Goal: Task Accomplishment & Management: Manage account settings

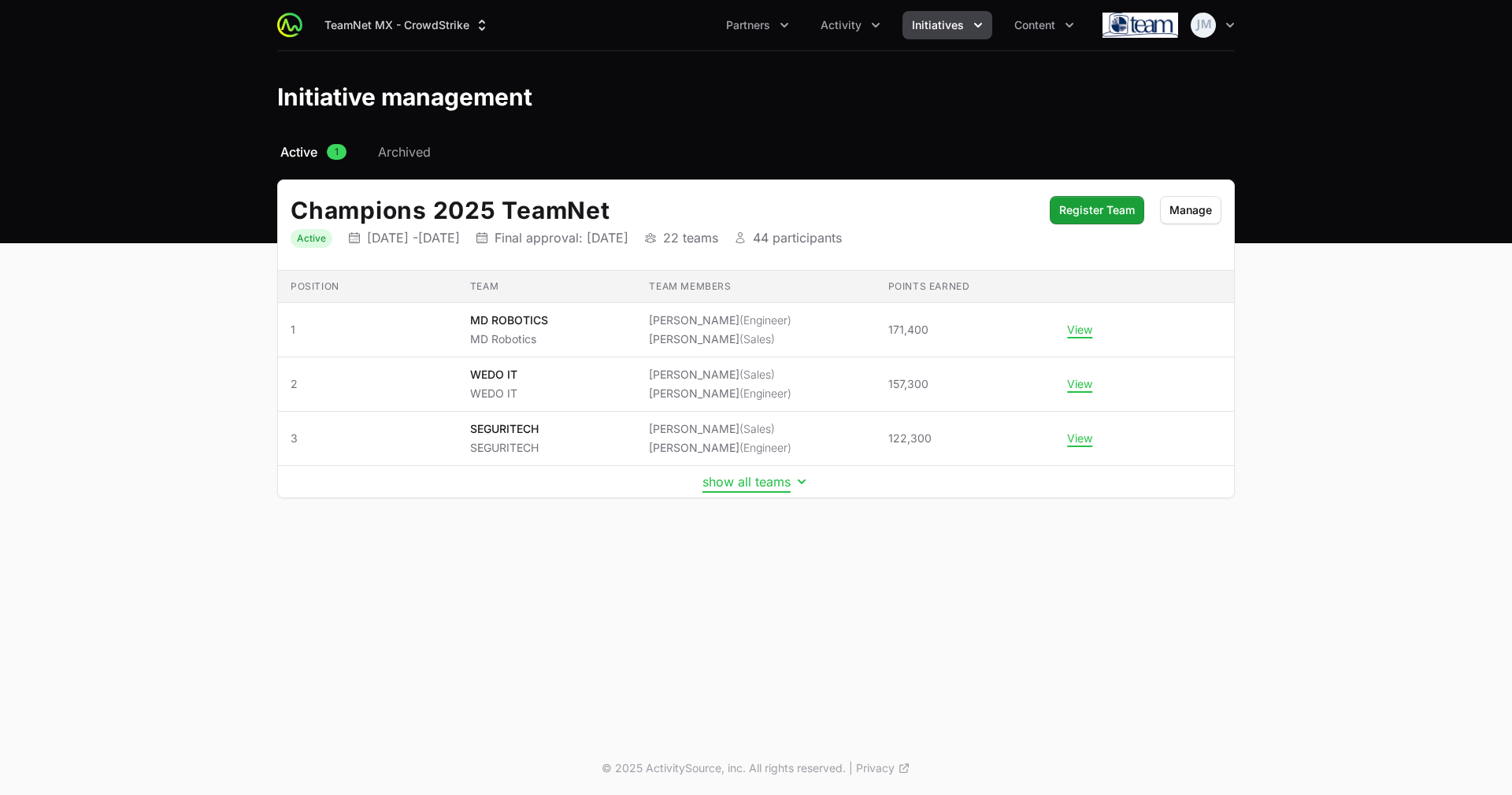
click at [776, 476] on button "show all teams" at bounding box center [756, 481] width 107 height 15
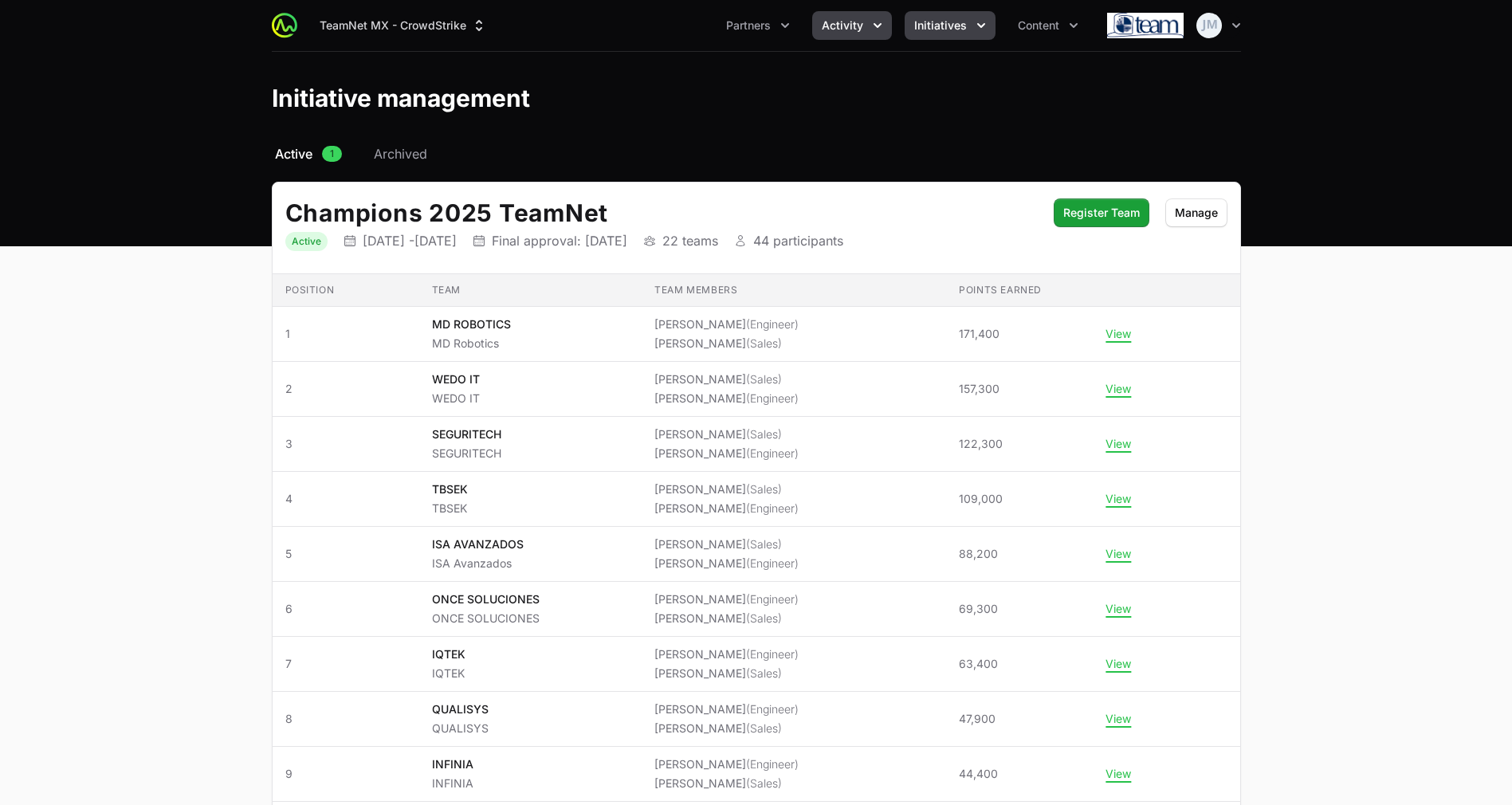
click at [853, 25] on span "Activity" at bounding box center [841, 25] width 41 height 16
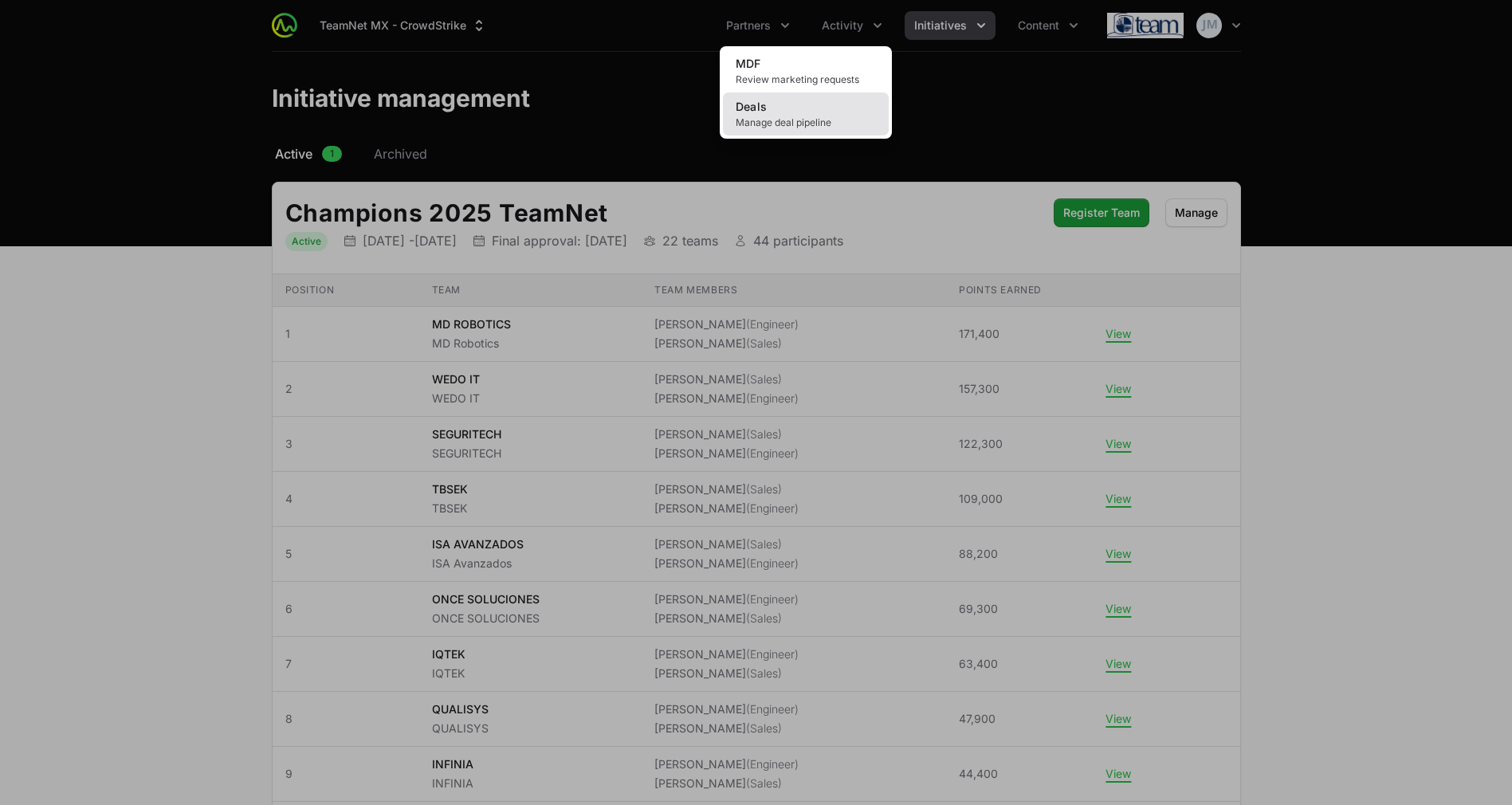
click at [782, 104] on link "Deals Manage deal pipeline" at bounding box center [806, 113] width 166 height 43
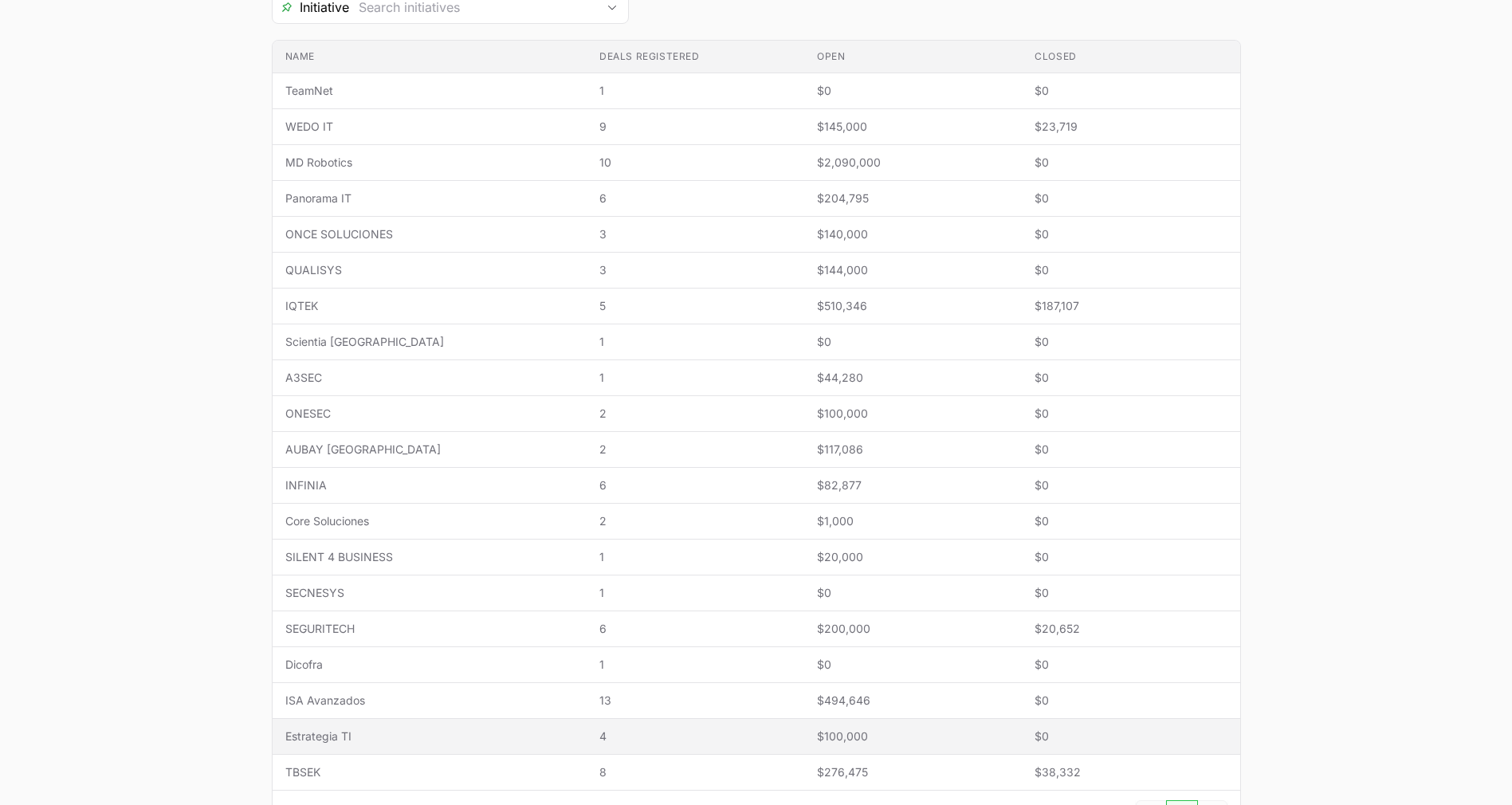
scroll to position [324, 0]
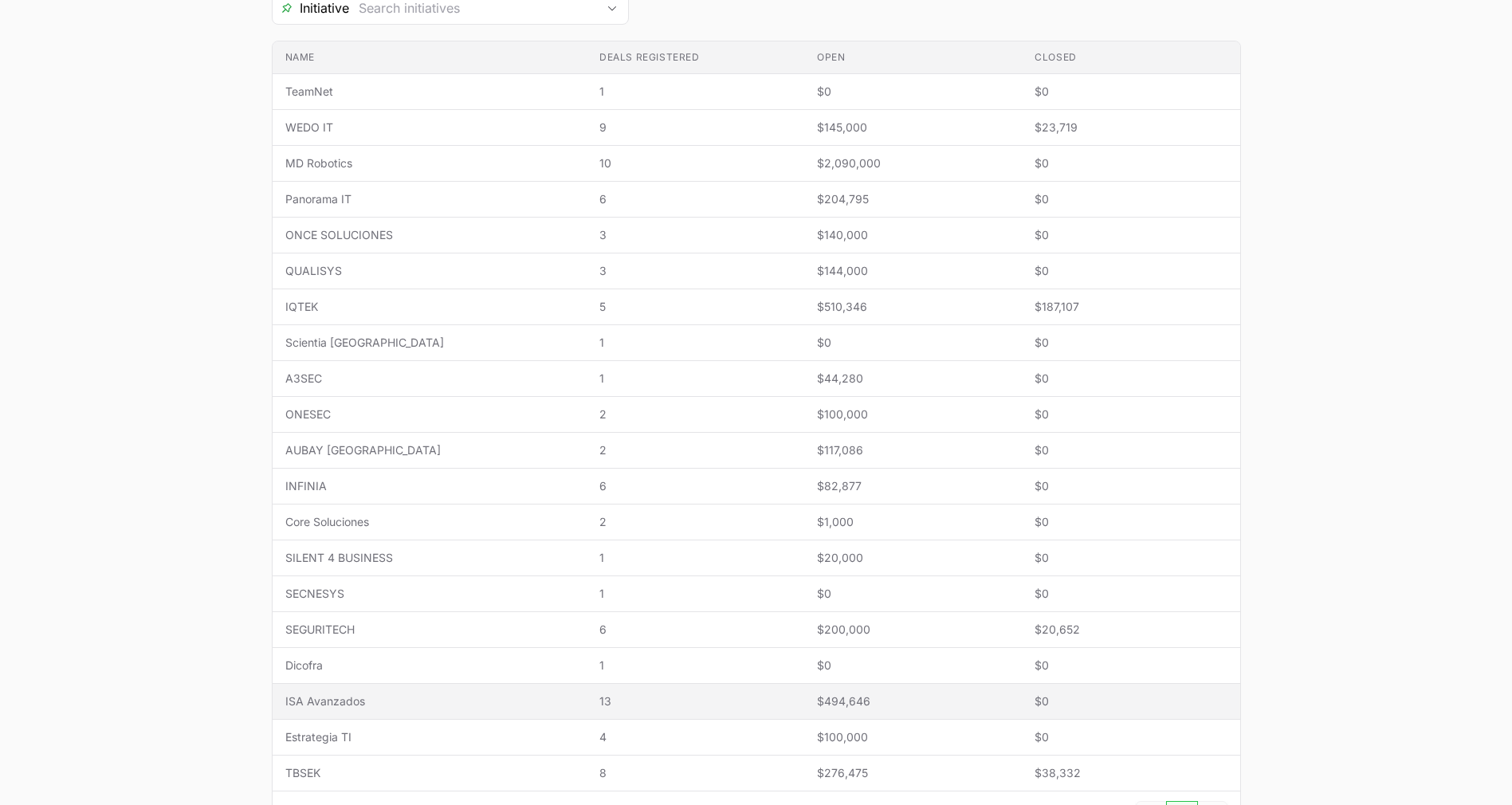
click at [378, 697] on span "ISA Avanzados" at bounding box center [430, 701] width 288 height 16
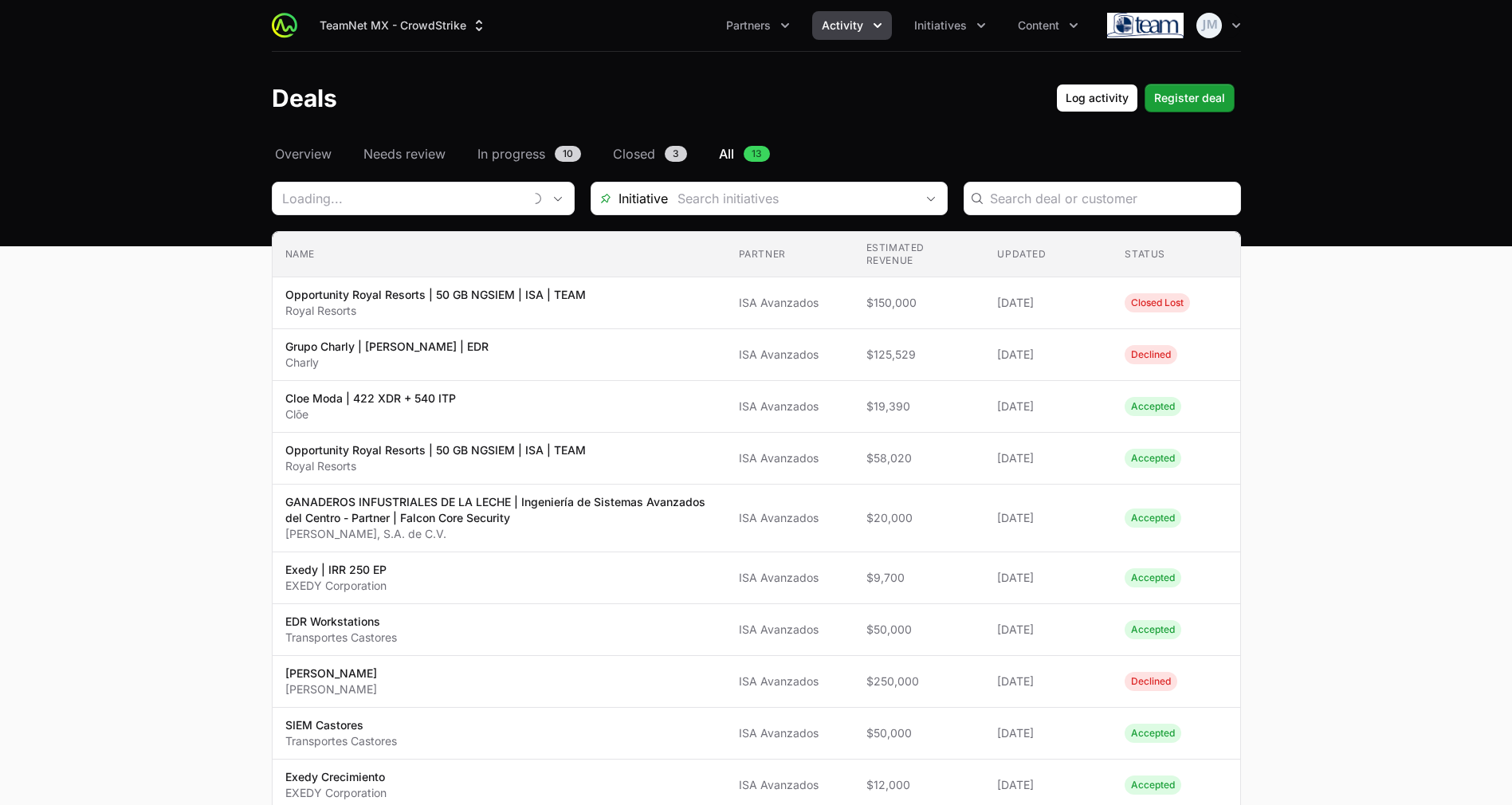
type input "ISA Avanzados"
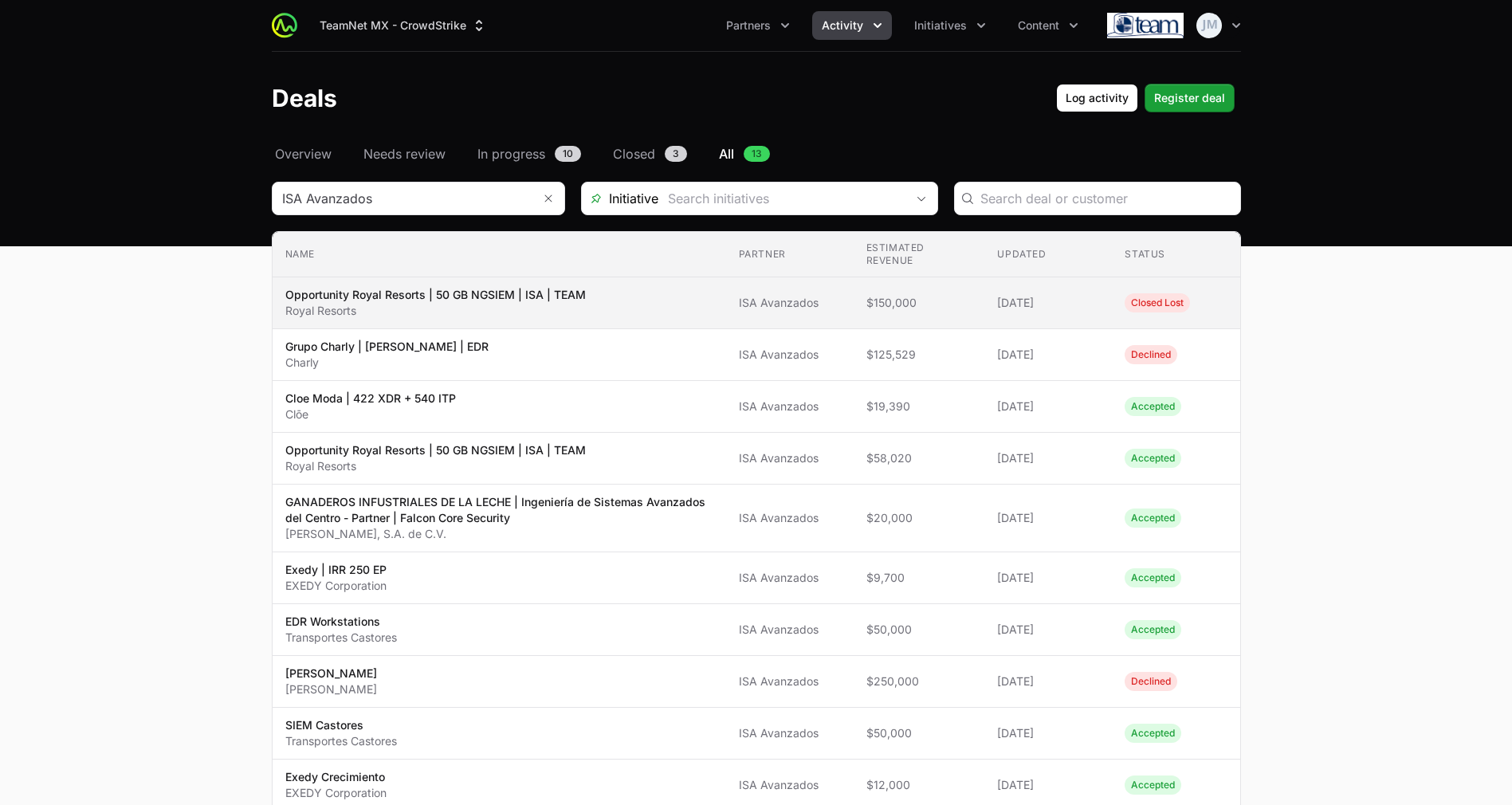
click at [1017, 305] on span "[DATE]" at bounding box center [1048, 302] width 102 height 16
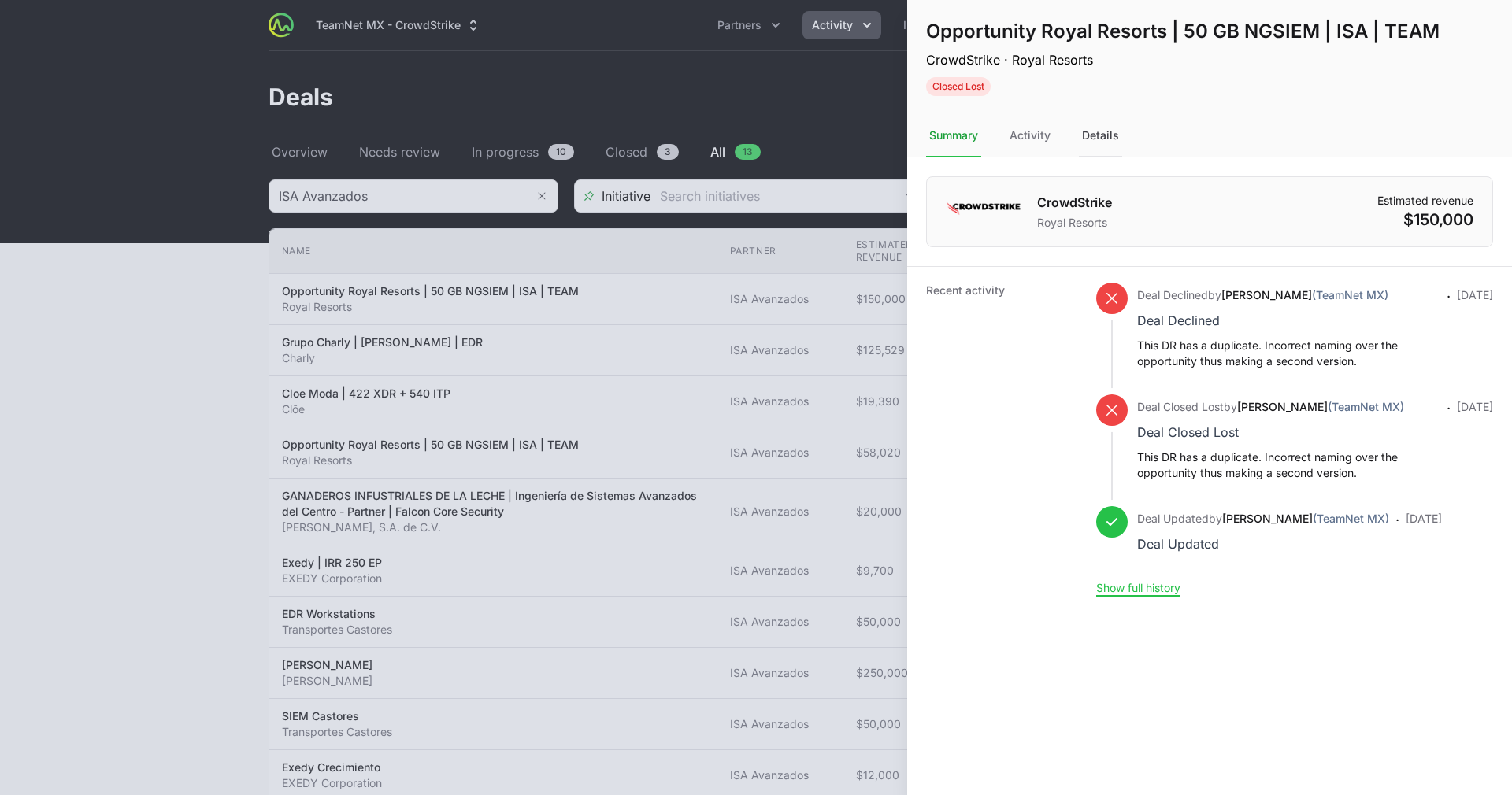
click at [1082, 122] on div "Details" at bounding box center [1100, 136] width 43 height 42
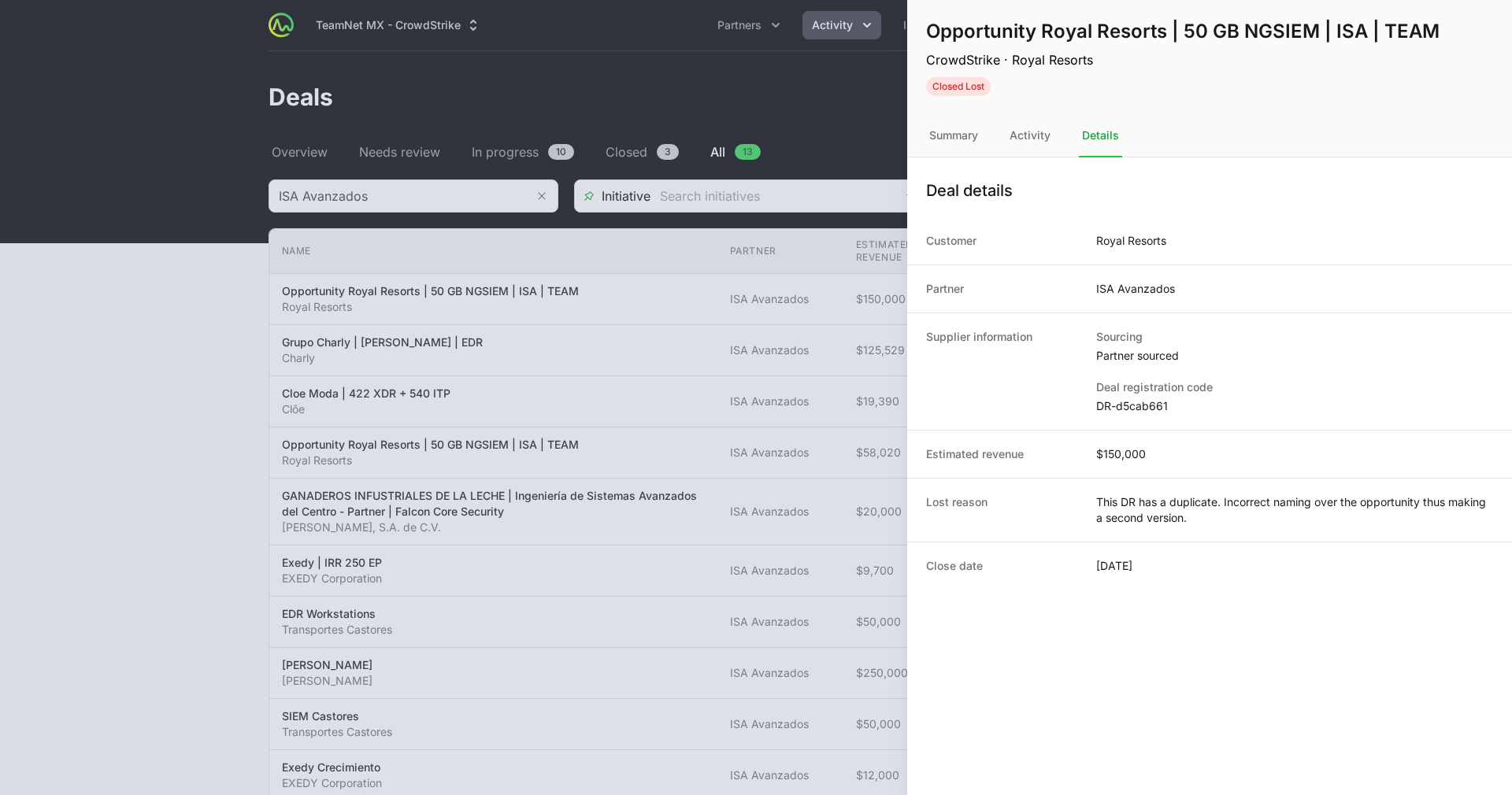
click at [408, 610] on div at bounding box center [756, 398] width 1512 height 795
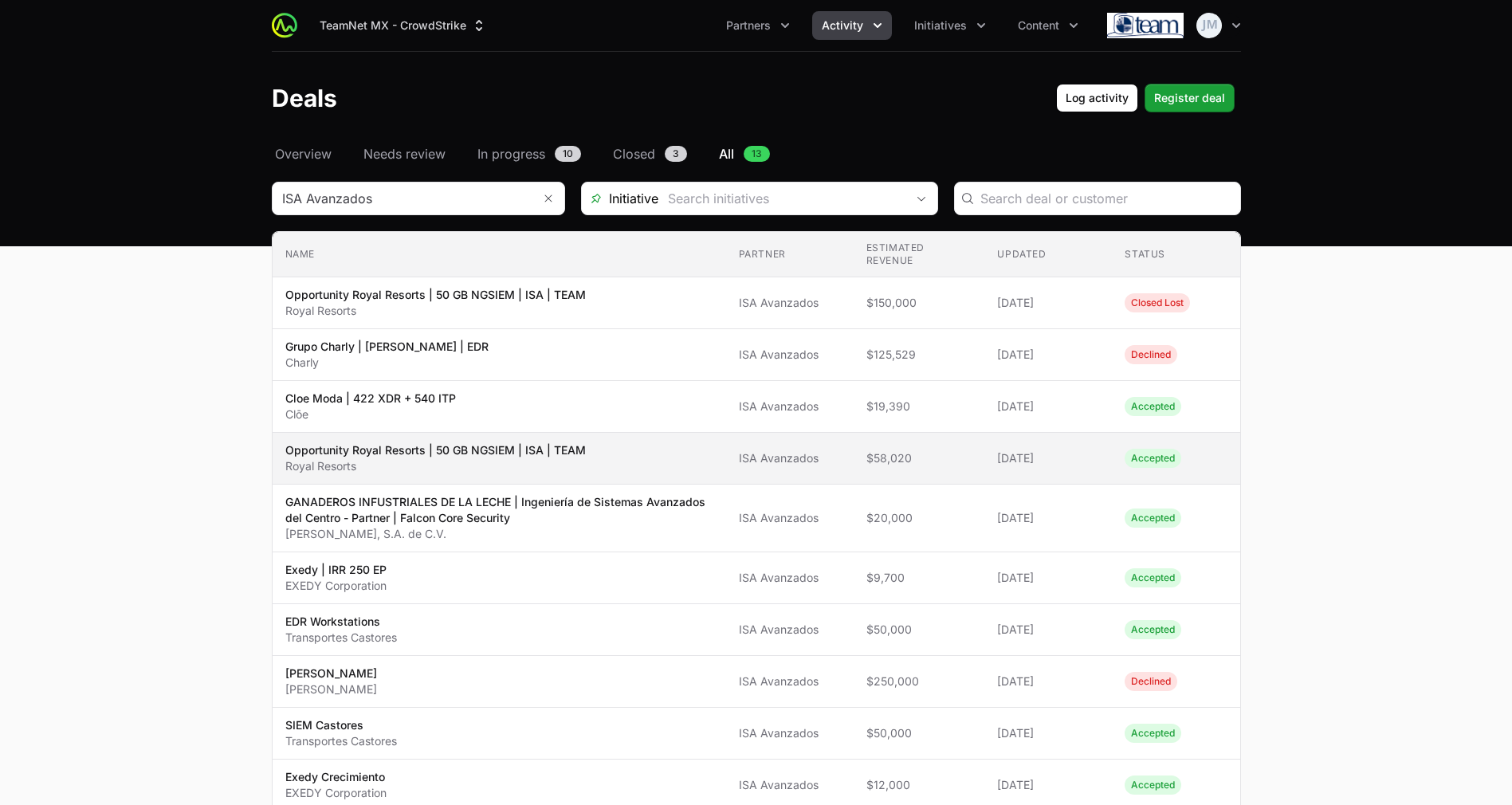
click at [704, 464] on span "Opportunity Royal Resorts | 50 GB NGSIEM | ISA | TEAM Royal Resorts" at bounding box center [499, 458] width 428 height 32
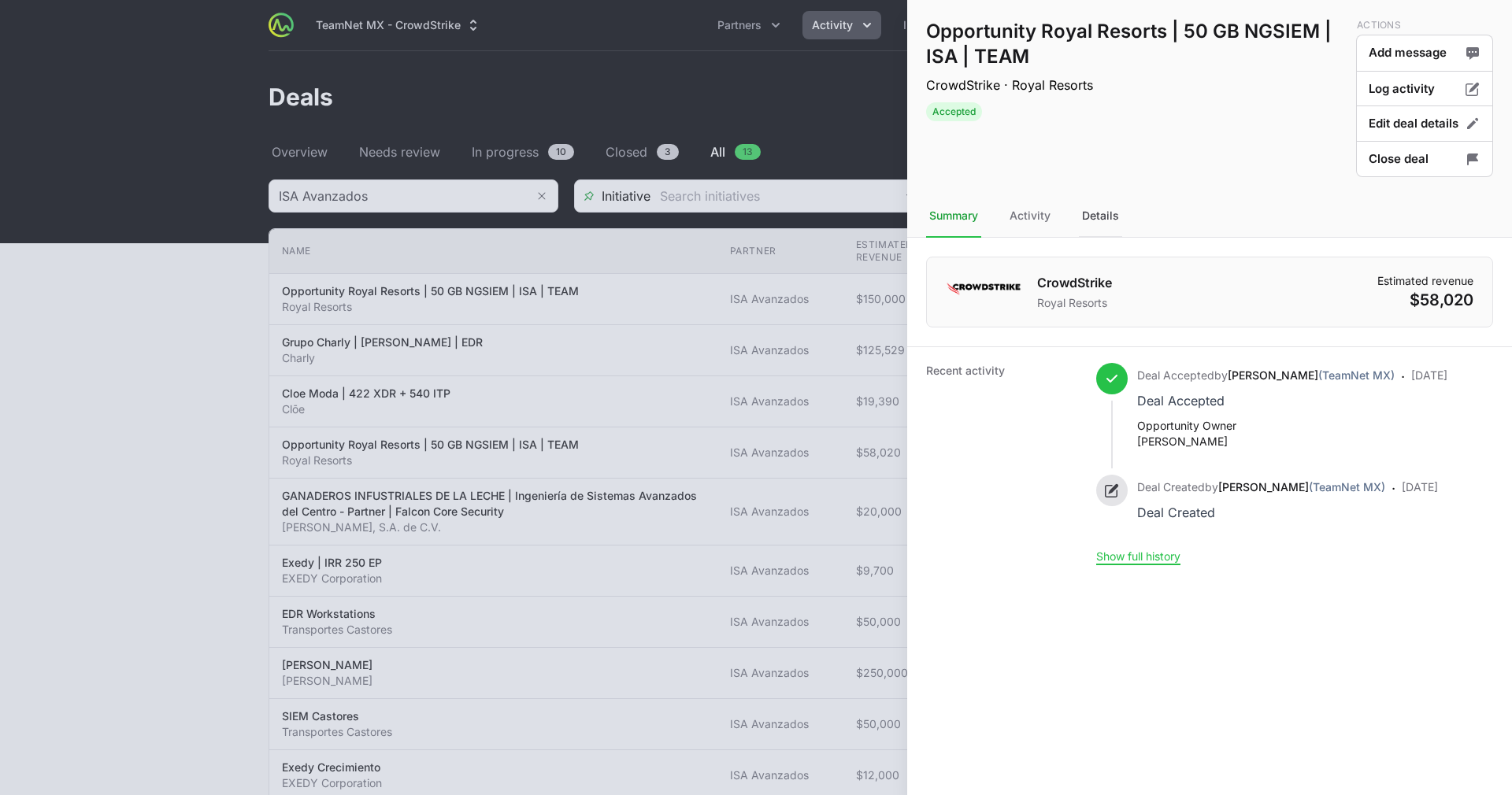
click at [1099, 207] on div "Details" at bounding box center [1100, 216] width 43 height 42
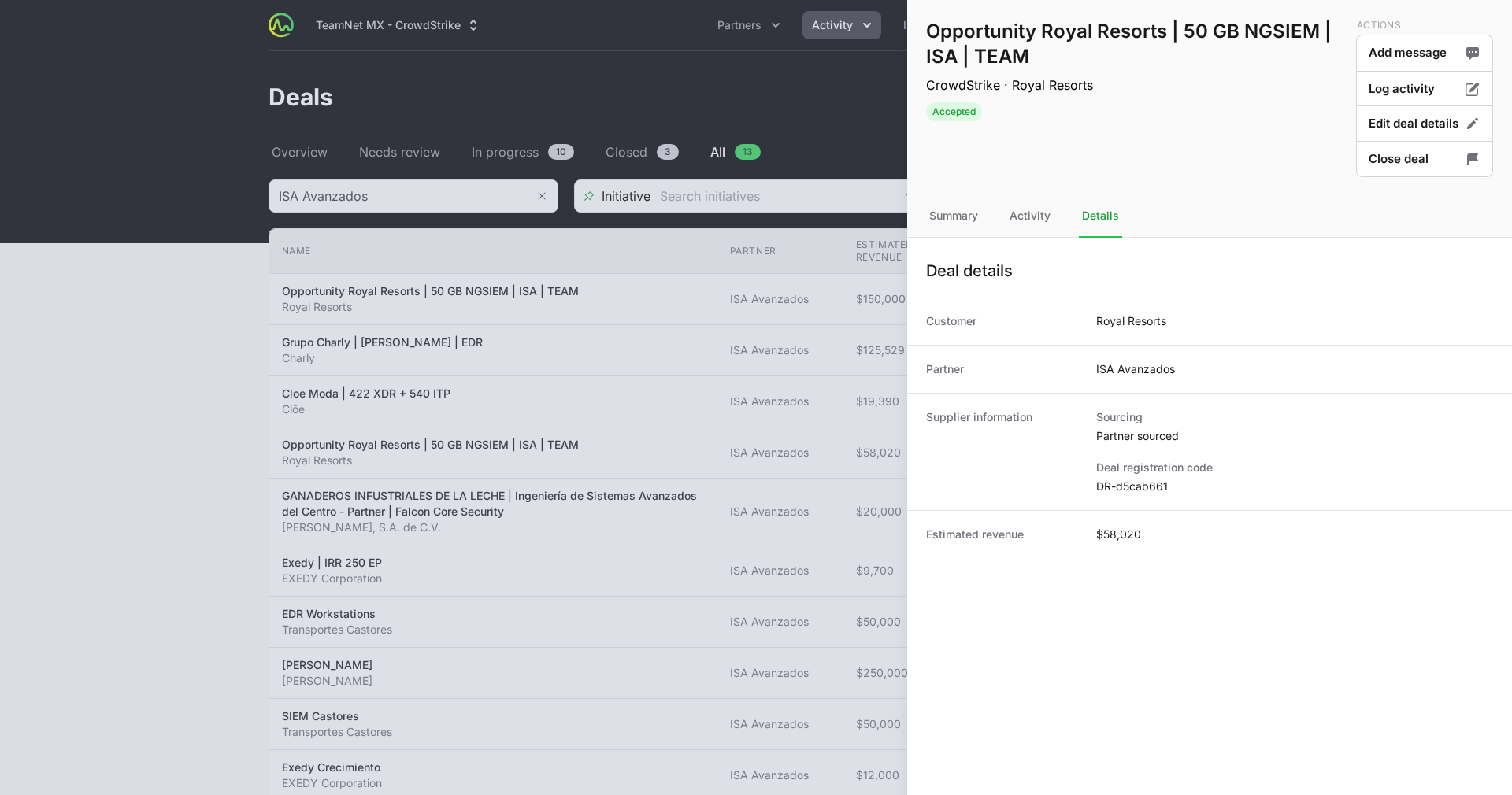
click at [529, 425] on div at bounding box center [756, 398] width 1512 height 795
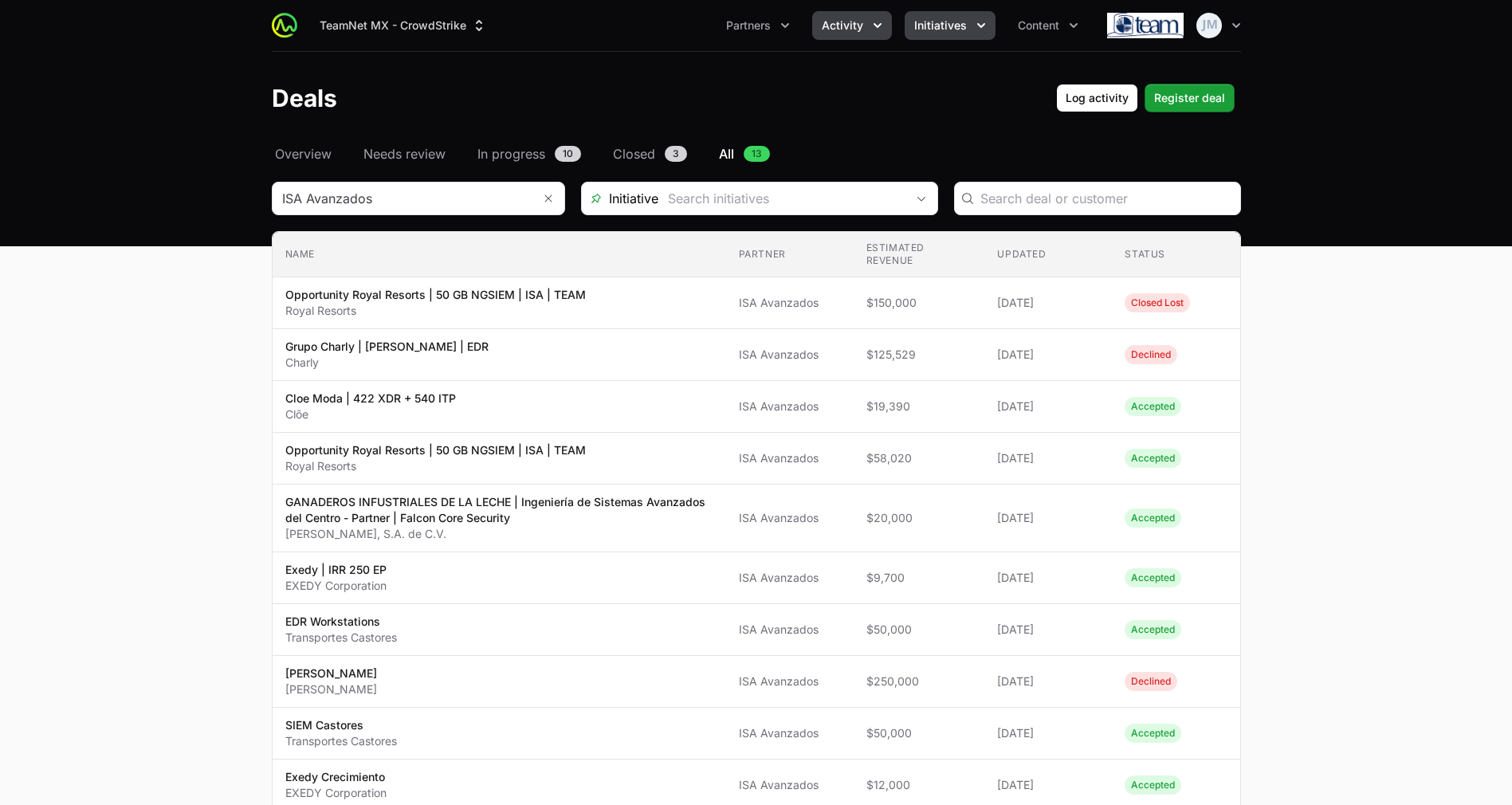
click at [954, 21] on span "Initiatives" at bounding box center [941, 25] width 53 height 16
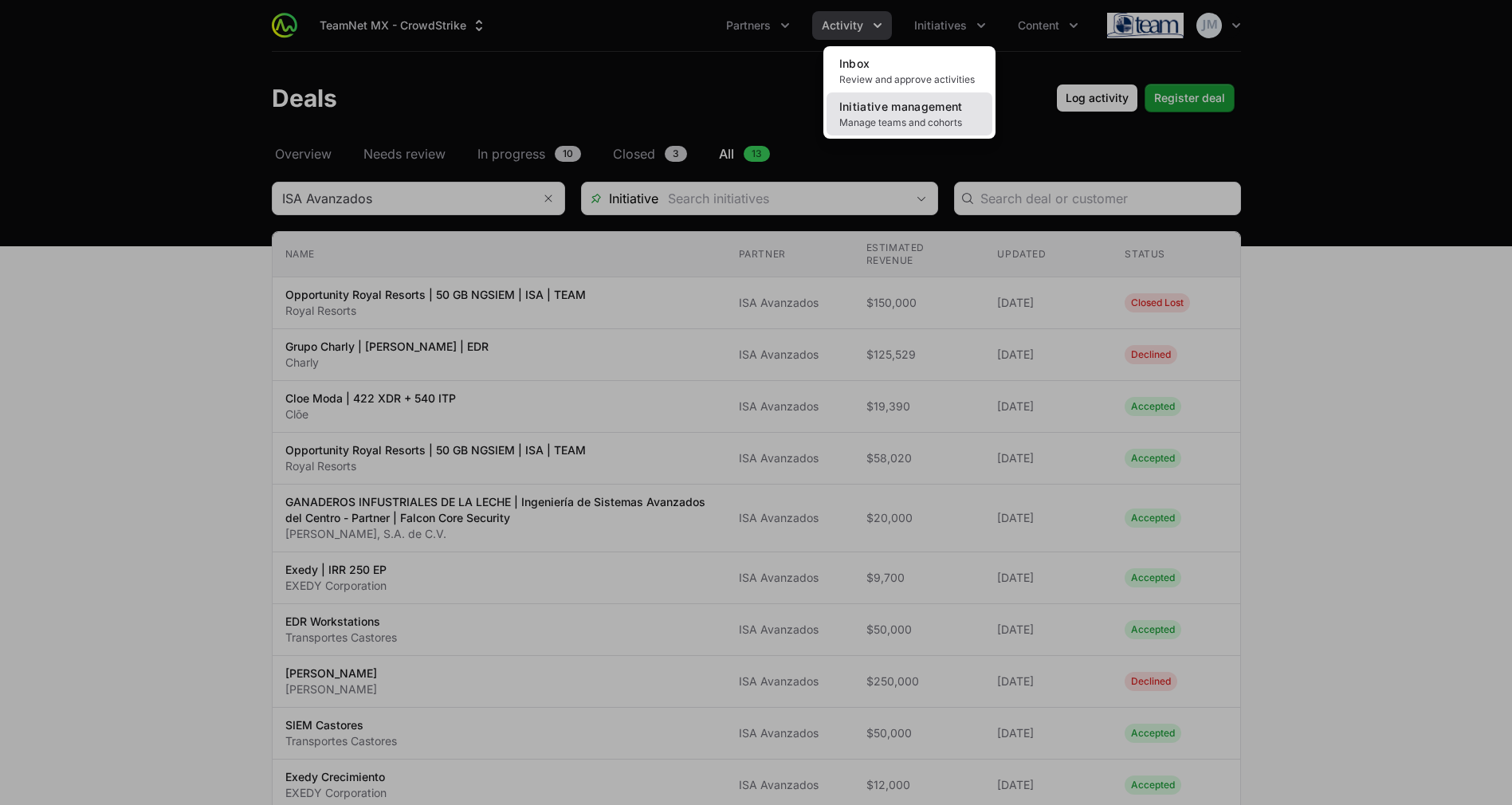
click at [919, 113] on link "Initiative management Manage teams and cohorts" at bounding box center [910, 113] width 166 height 43
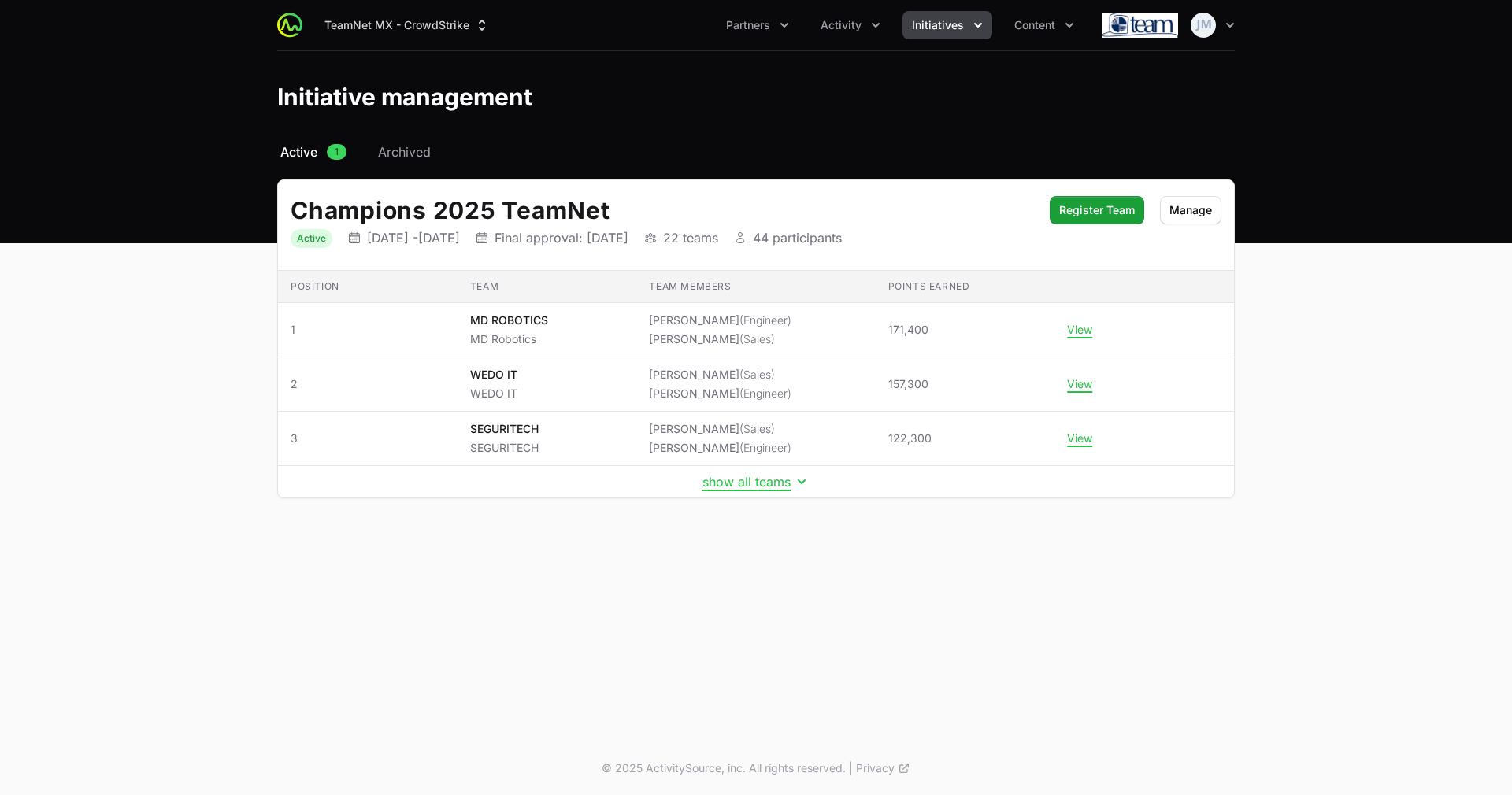
click at [753, 491] on td "show all teams" at bounding box center [756, 482] width 956 height 32
click at [756, 482] on button "show all teams" at bounding box center [756, 481] width 107 height 15
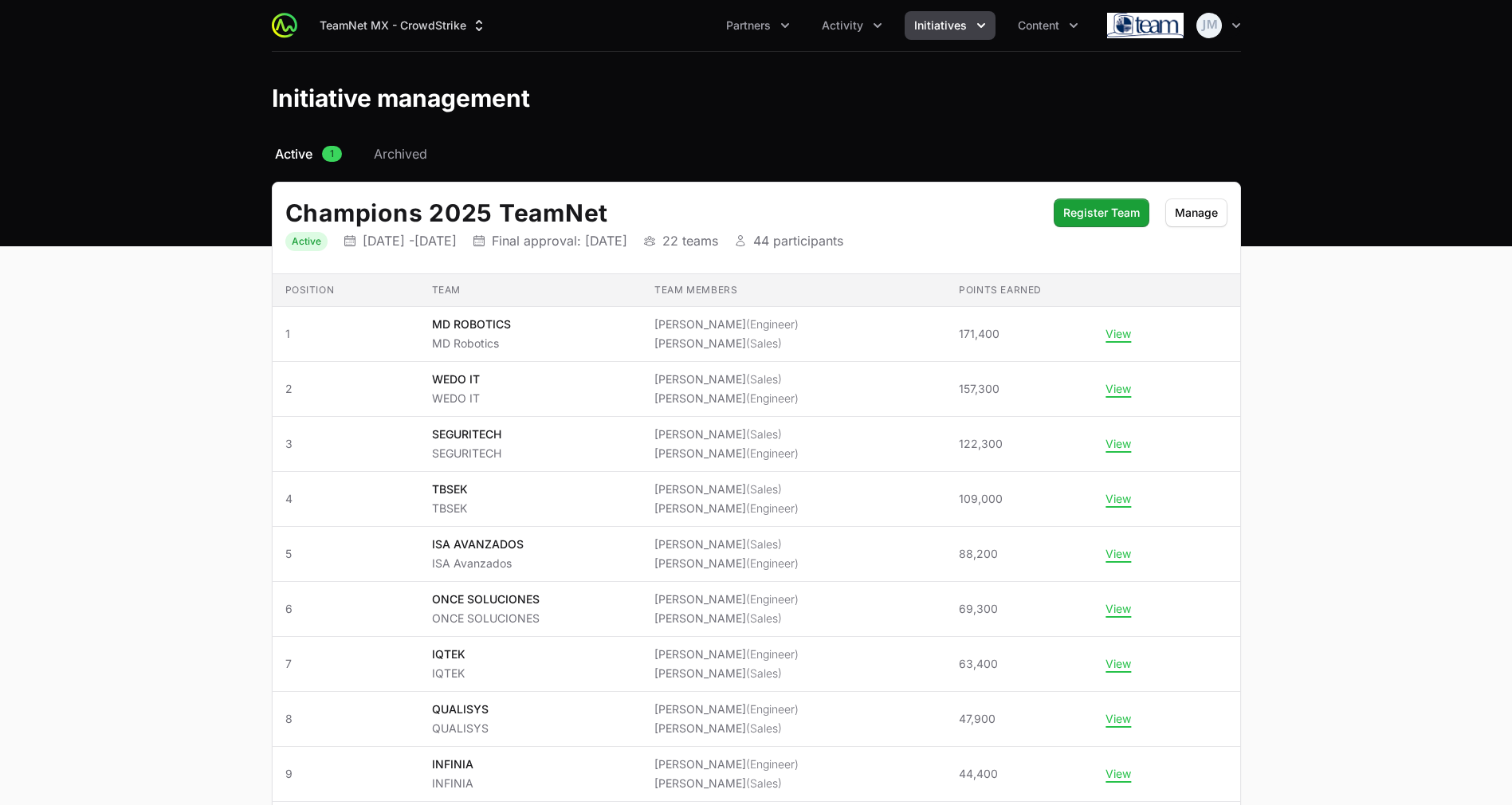
scroll to position [134, 0]
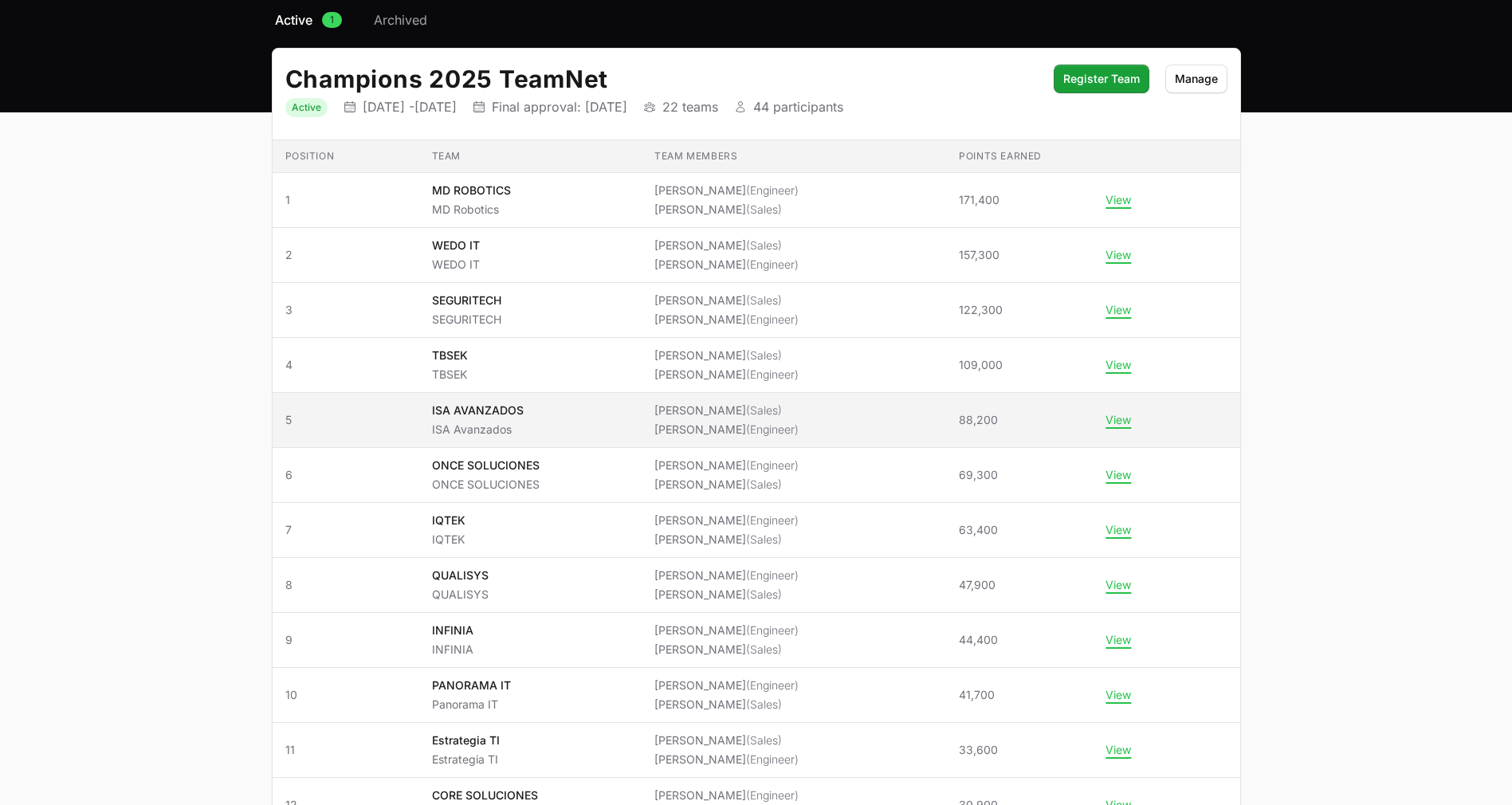
click at [694, 433] on li "[PERSON_NAME] (Engineer)" at bounding box center [726, 429] width 144 height 16
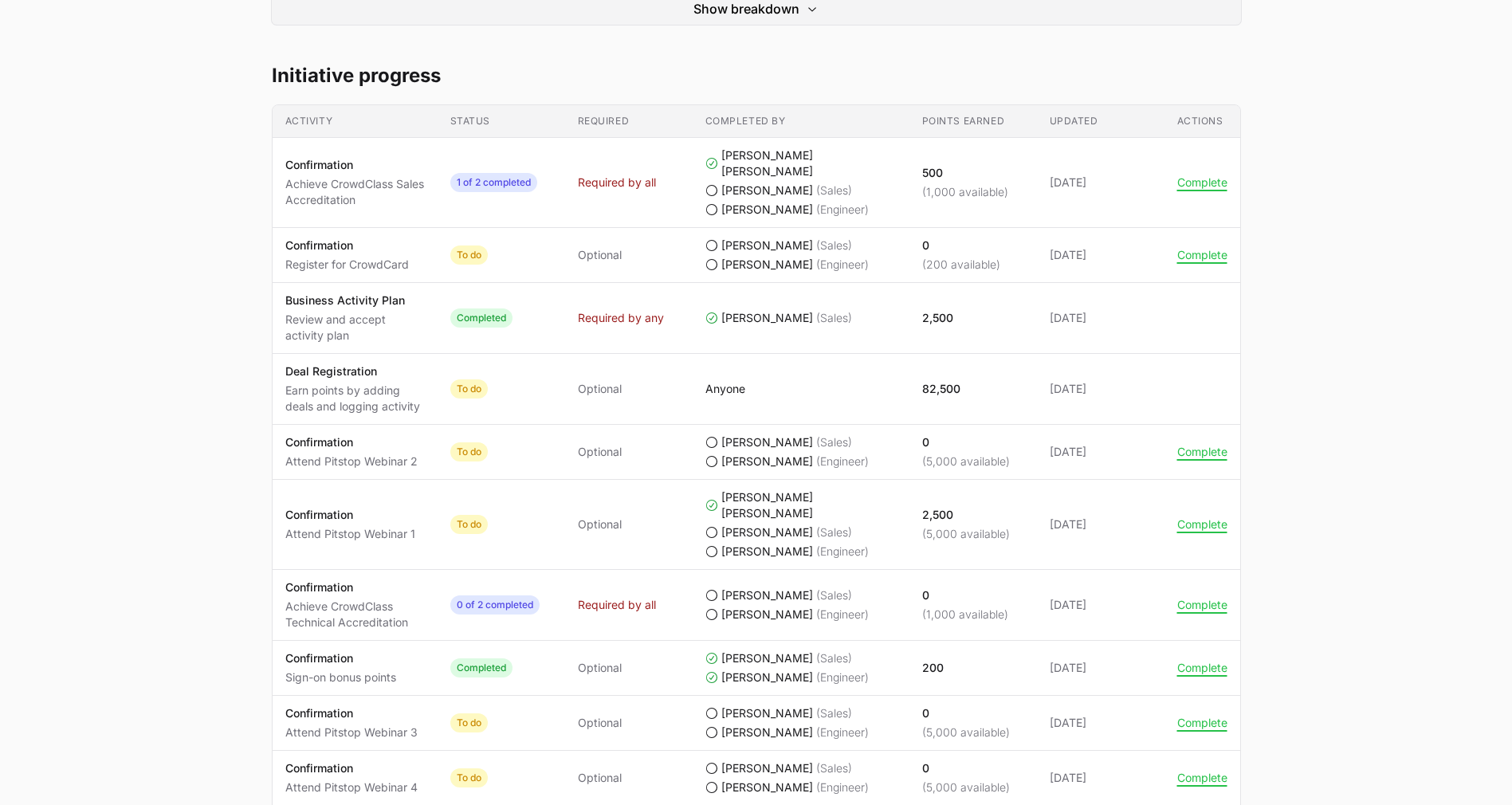
scroll to position [509, 0]
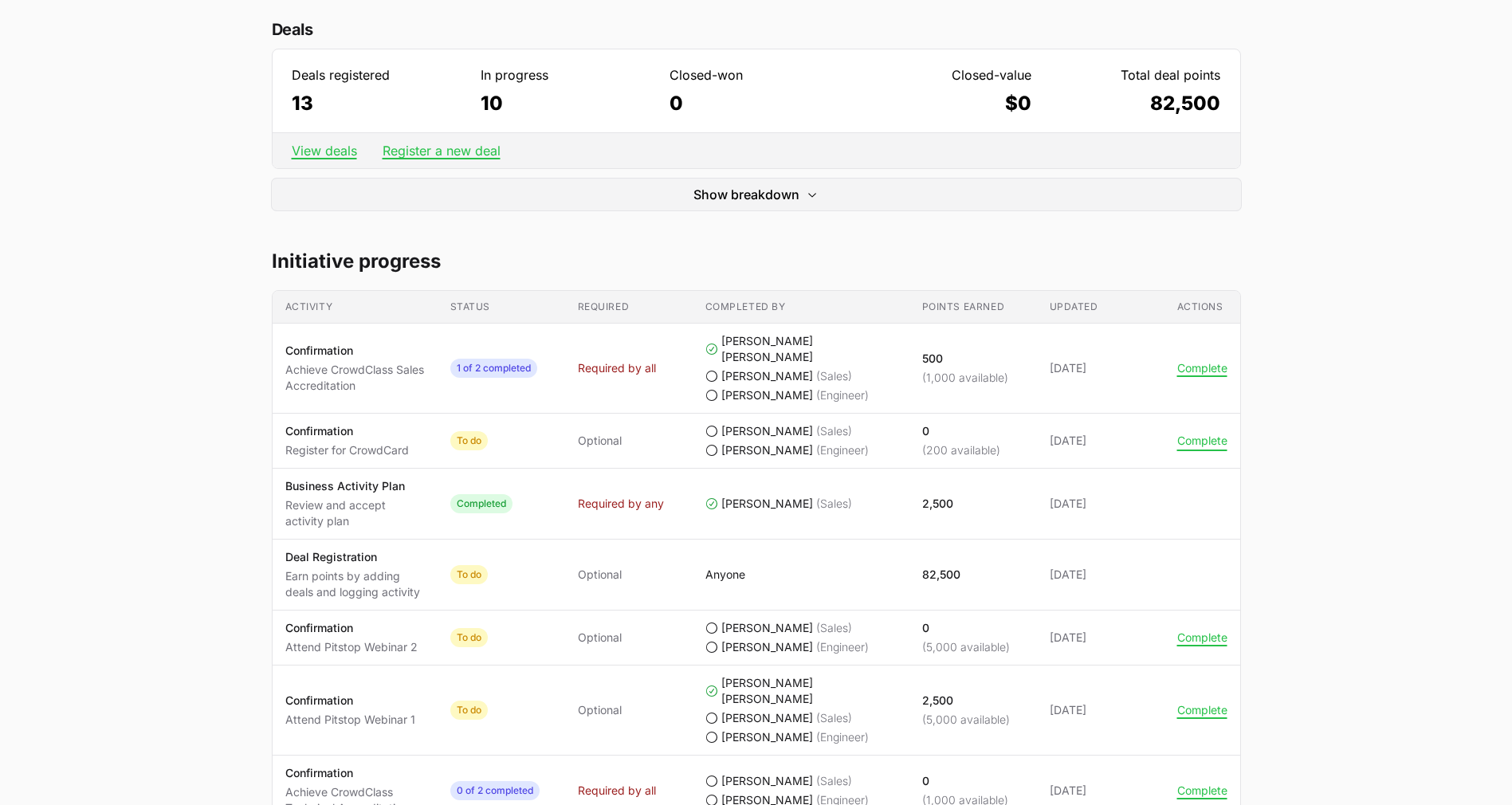
click at [1216, 434] on button "Complete" at bounding box center [1202, 441] width 50 height 15
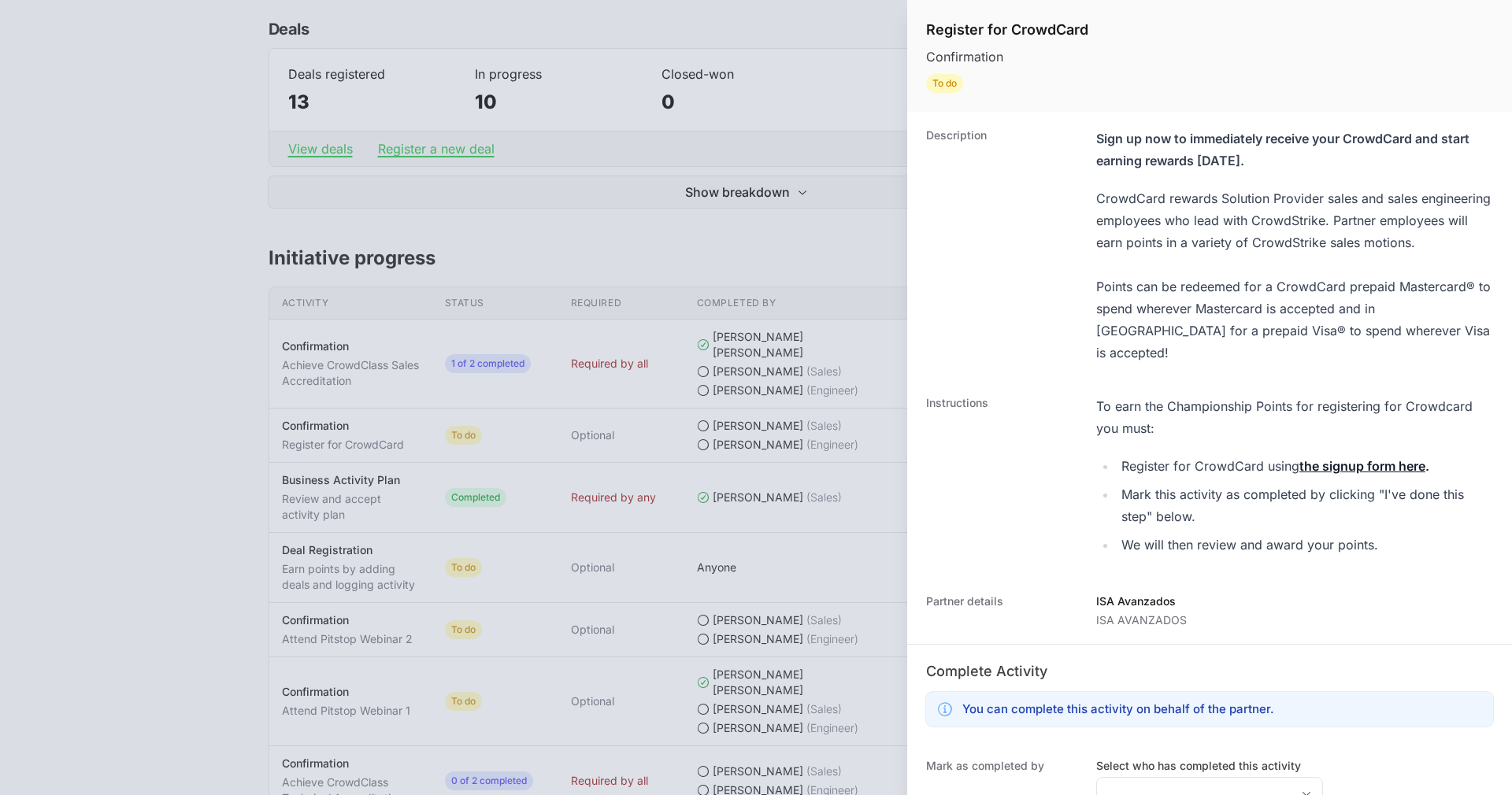
click at [730, 388] on div at bounding box center [756, 398] width 1512 height 795
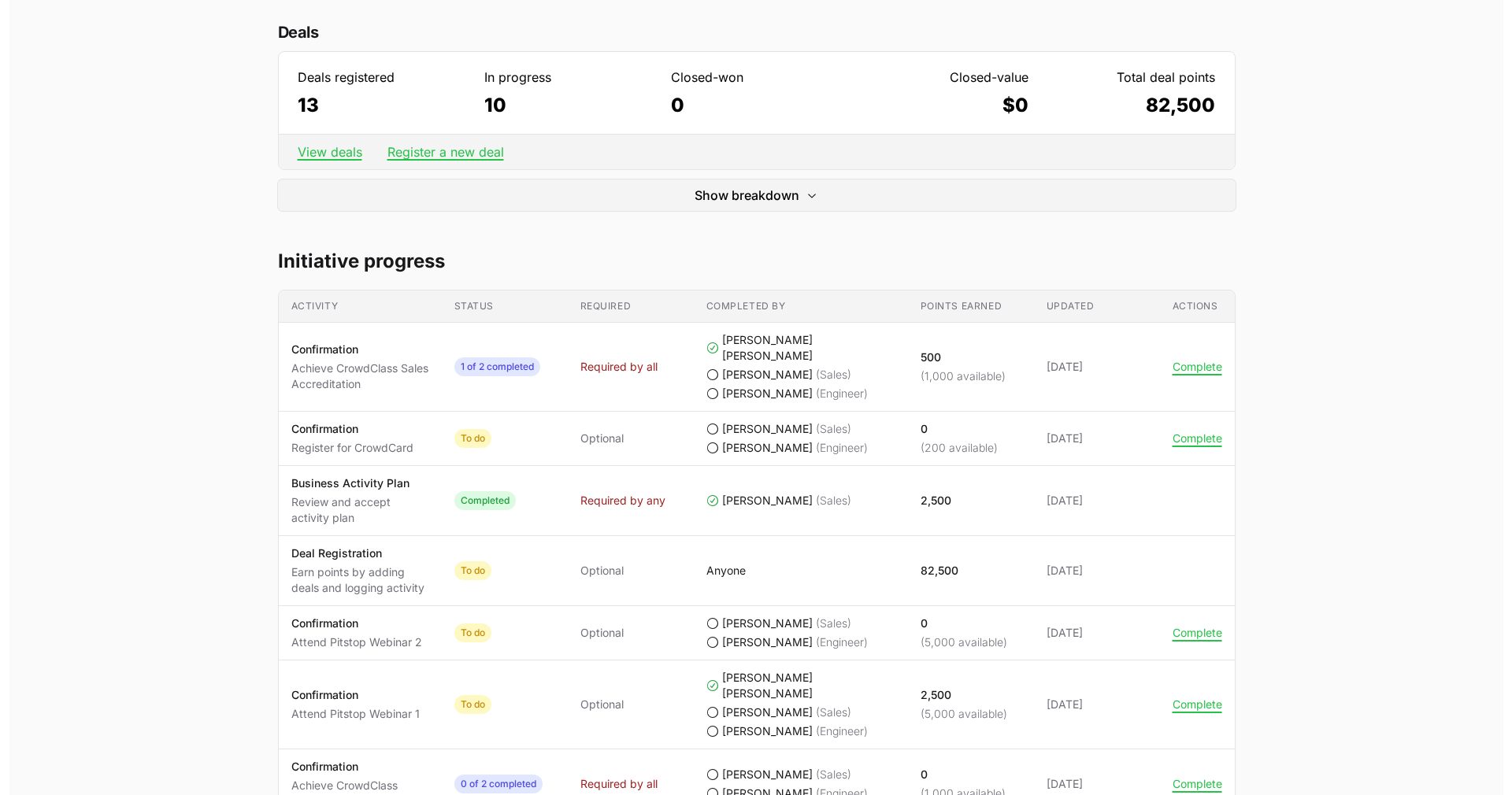
scroll to position [500, 0]
click at [1173, 431] on button "Complete" at bounding box center [1187, 438] width 50 height 14
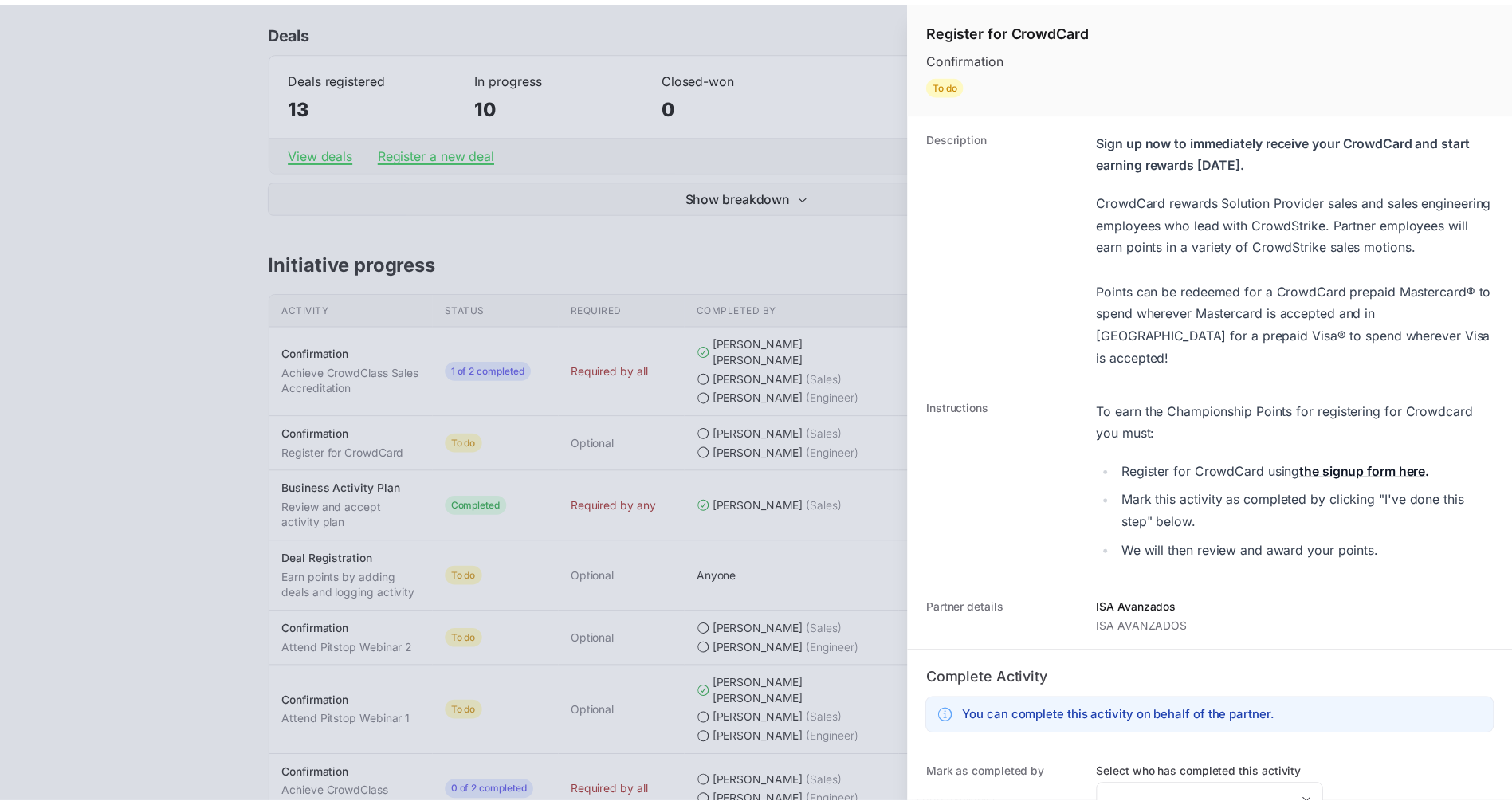
scroll to position [219, 0]
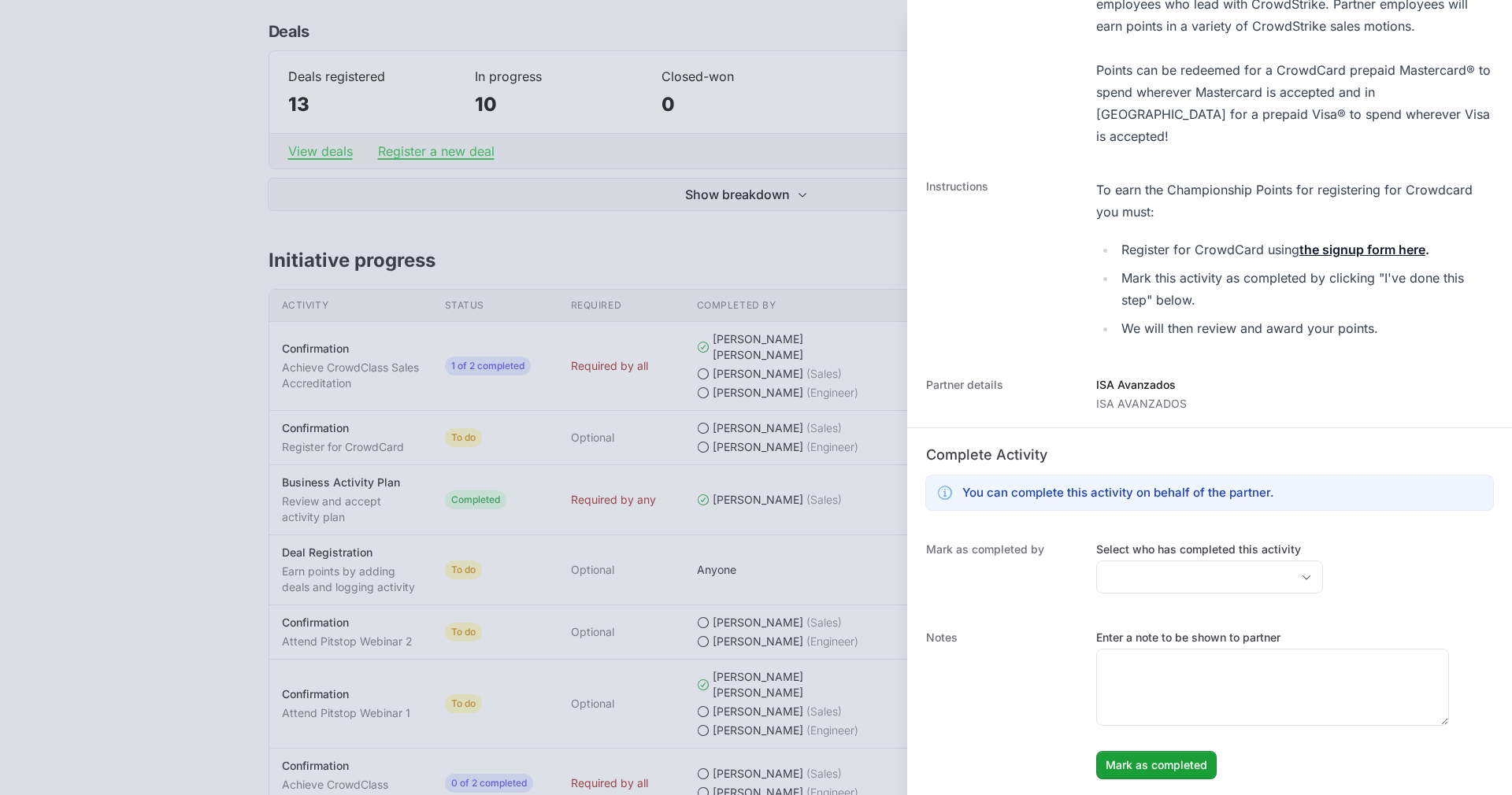
click at [1315, 578] on div "[PERSON_NAME] as completed by Select who has completed this activity" at bounding box center [1209, 570] width 605 height 88
click at [1298, 577] on span "Open" at bounding box center [1306, 578] width 32 height 5
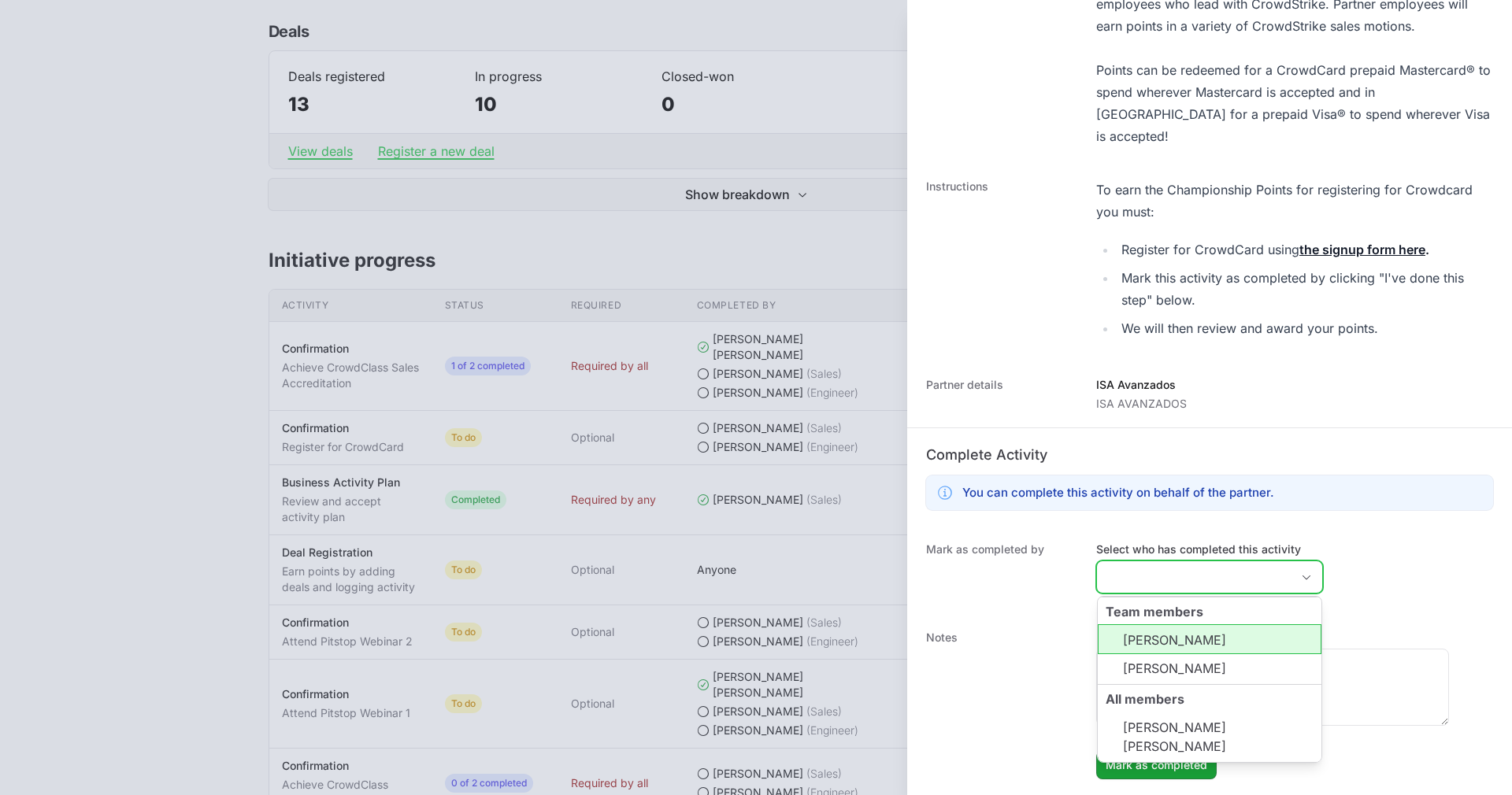
click at [1210, 637] on li "[PERSON_NAME]" at bounding box center [1209, 639] width 224 height 30
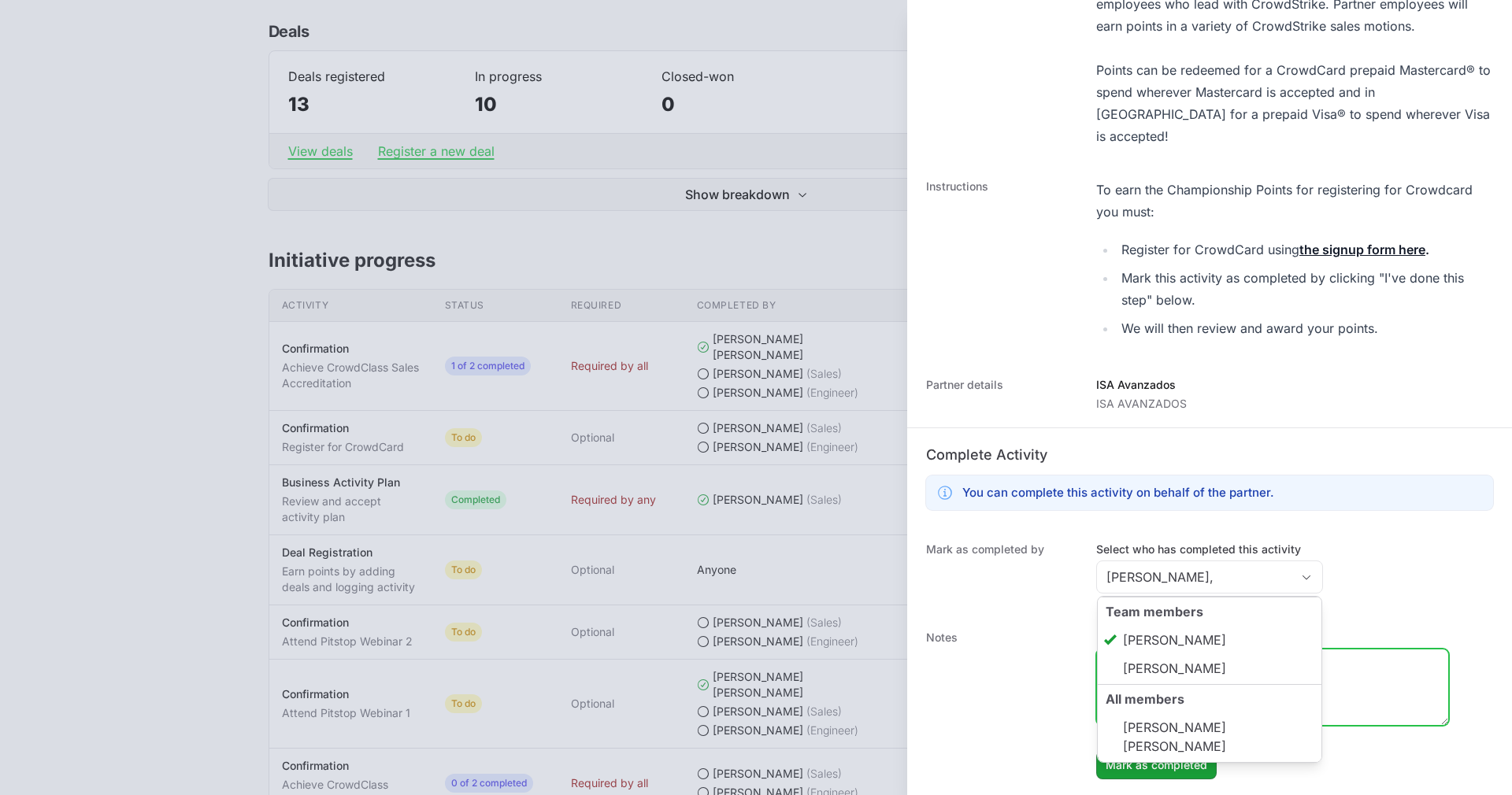
type input "[PERSON_NAME]"
click at [1395, 662] on textarea "Enter a note to be shown to partner" at bounding box center [1273, 688] width 352 height 76
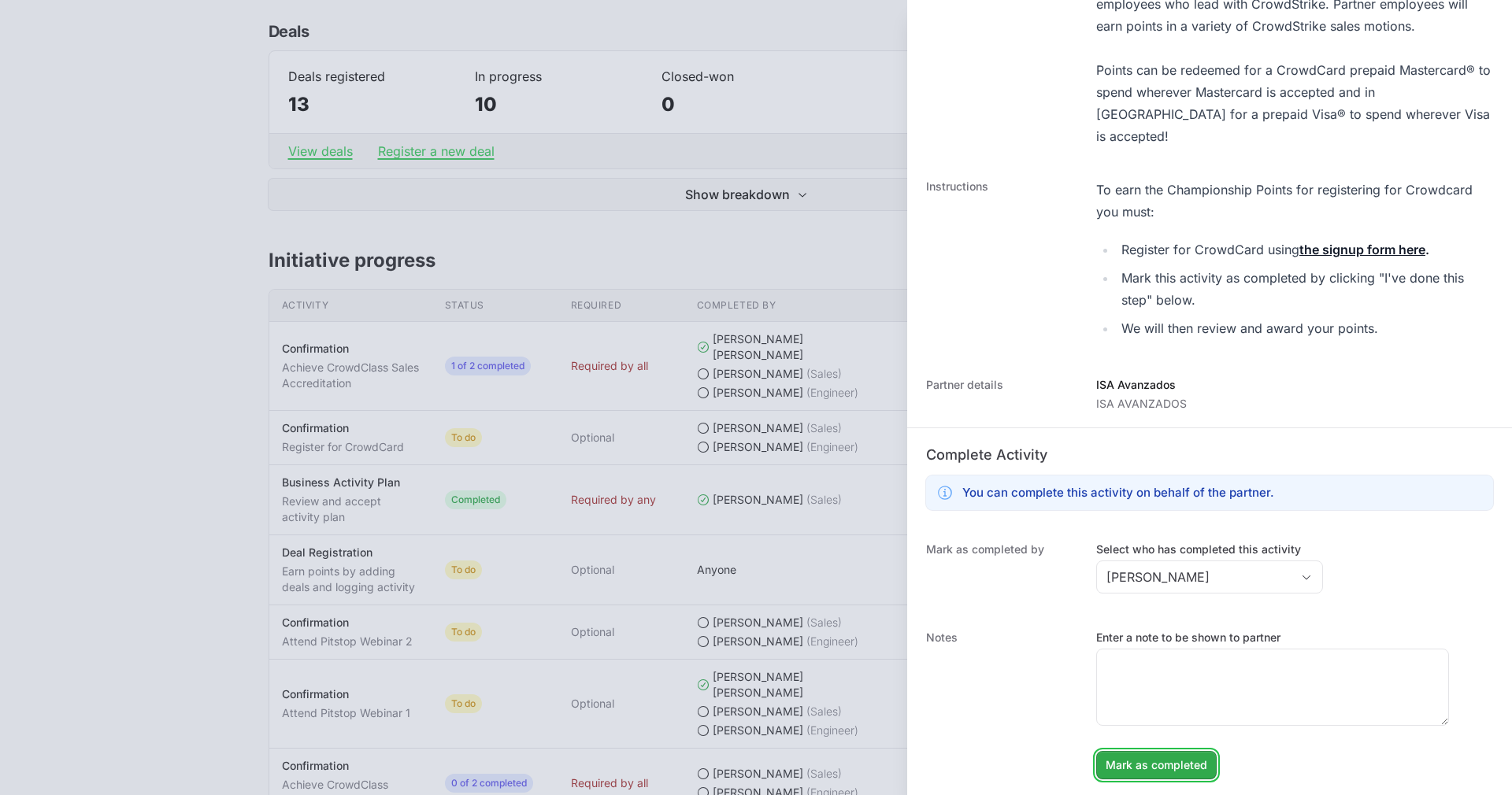
click at [1148, 762] on span "Mark as completed" at bounding box center [1156, 764] width 102 height 19
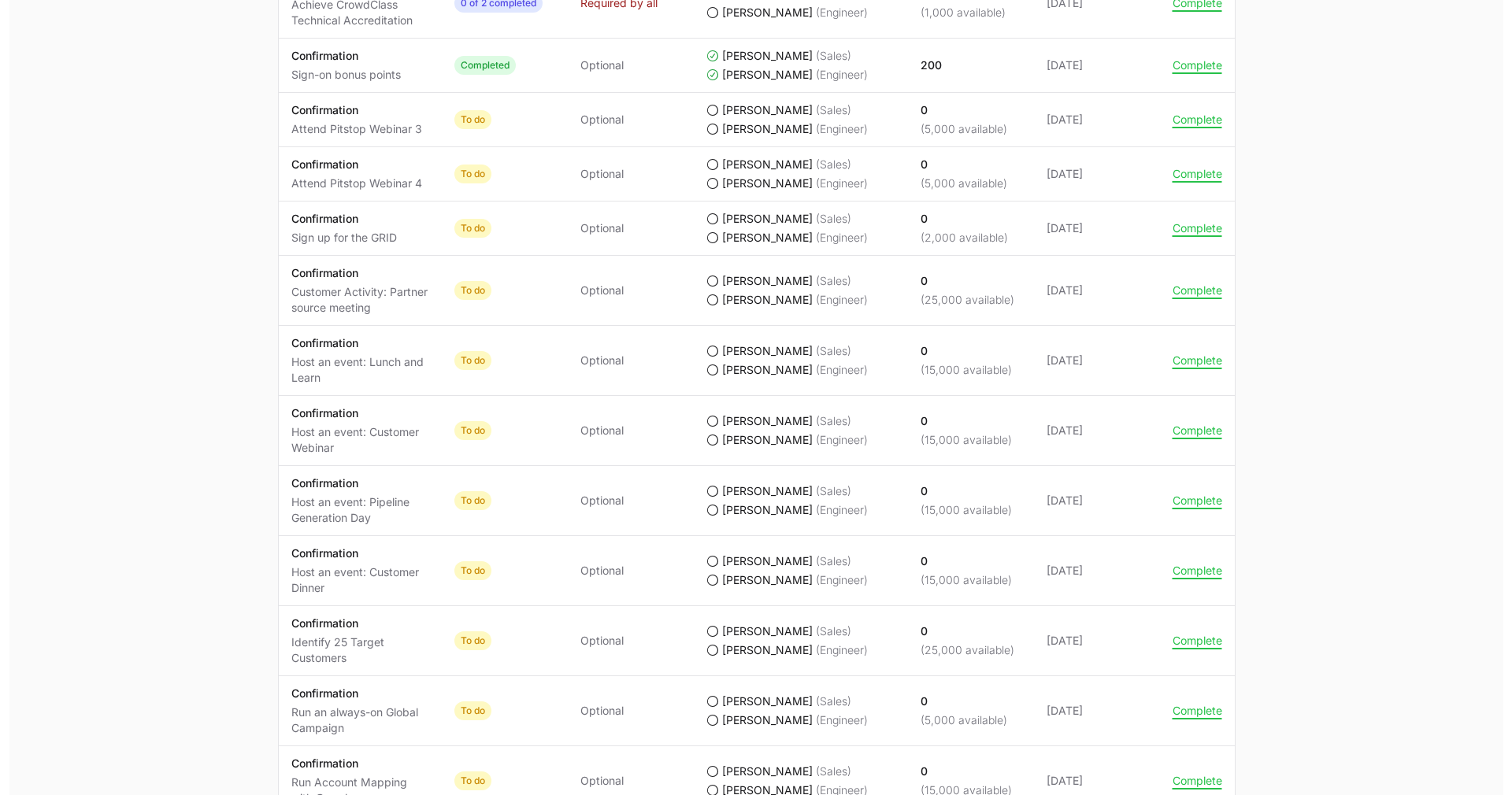
scroll to position [1272, 0]
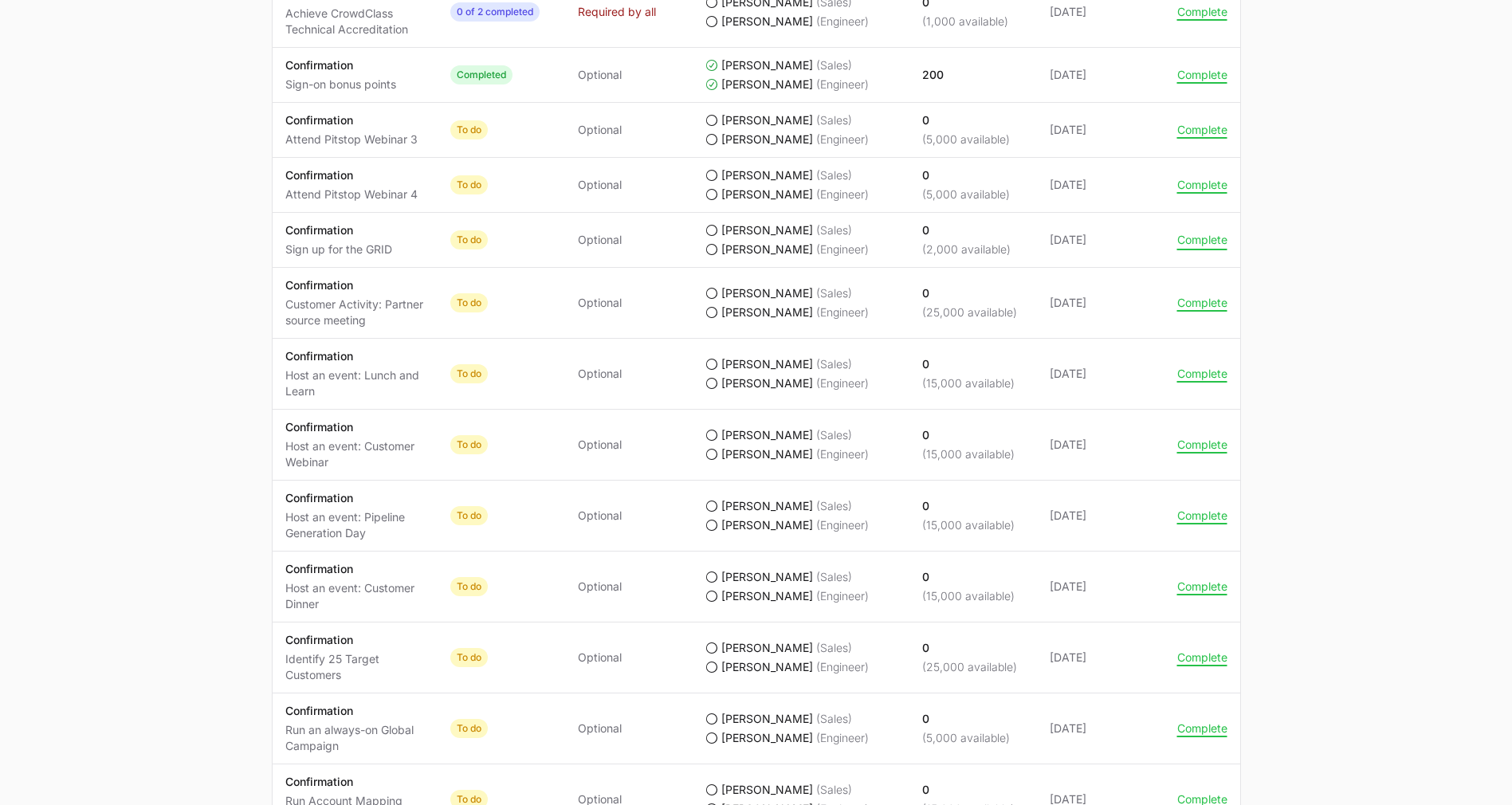
click at [1207, 233] on button "Complete" at bounding box center [1202, 240] width 50 height 15
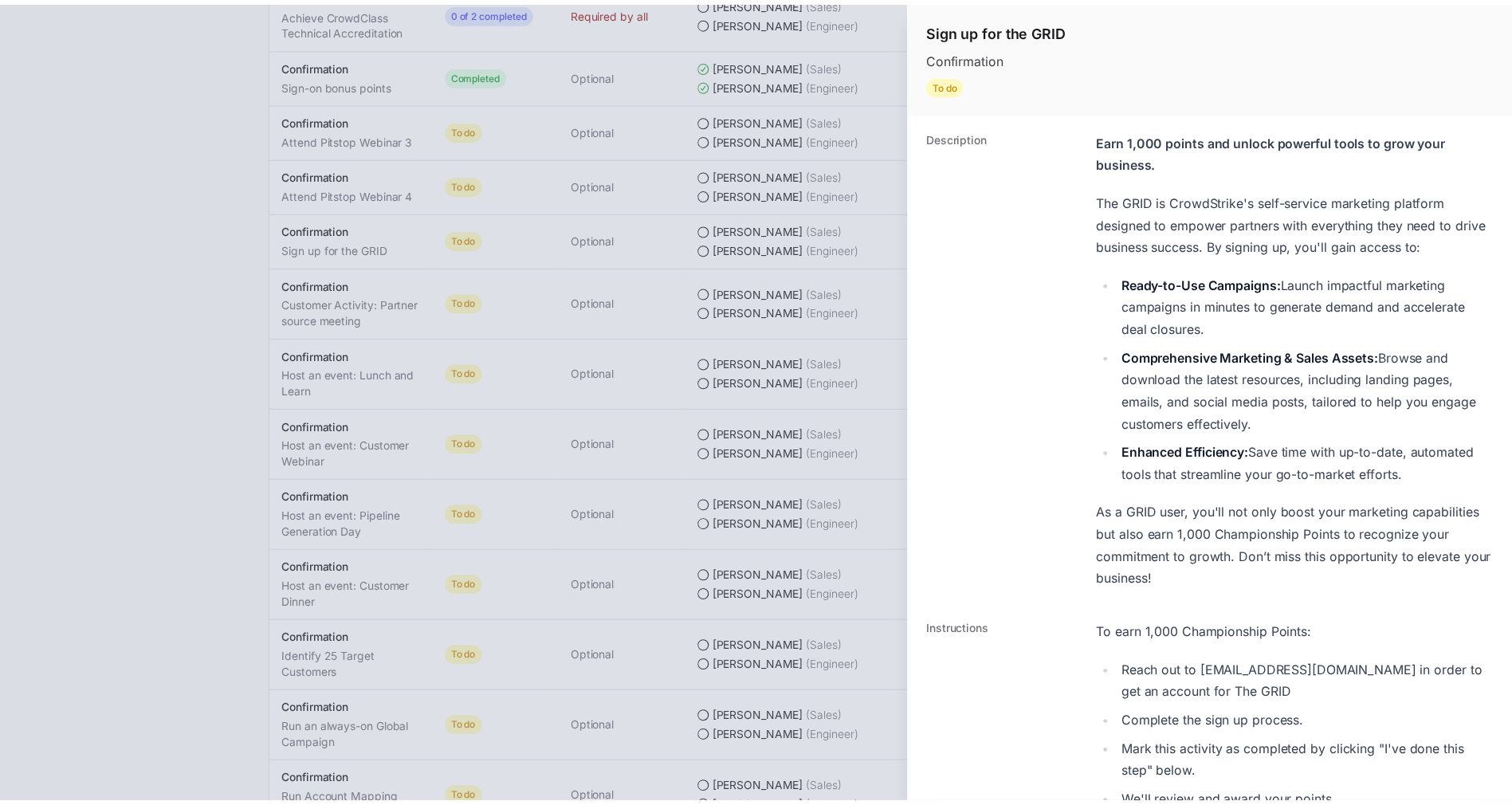
scroll to position [471, 0]
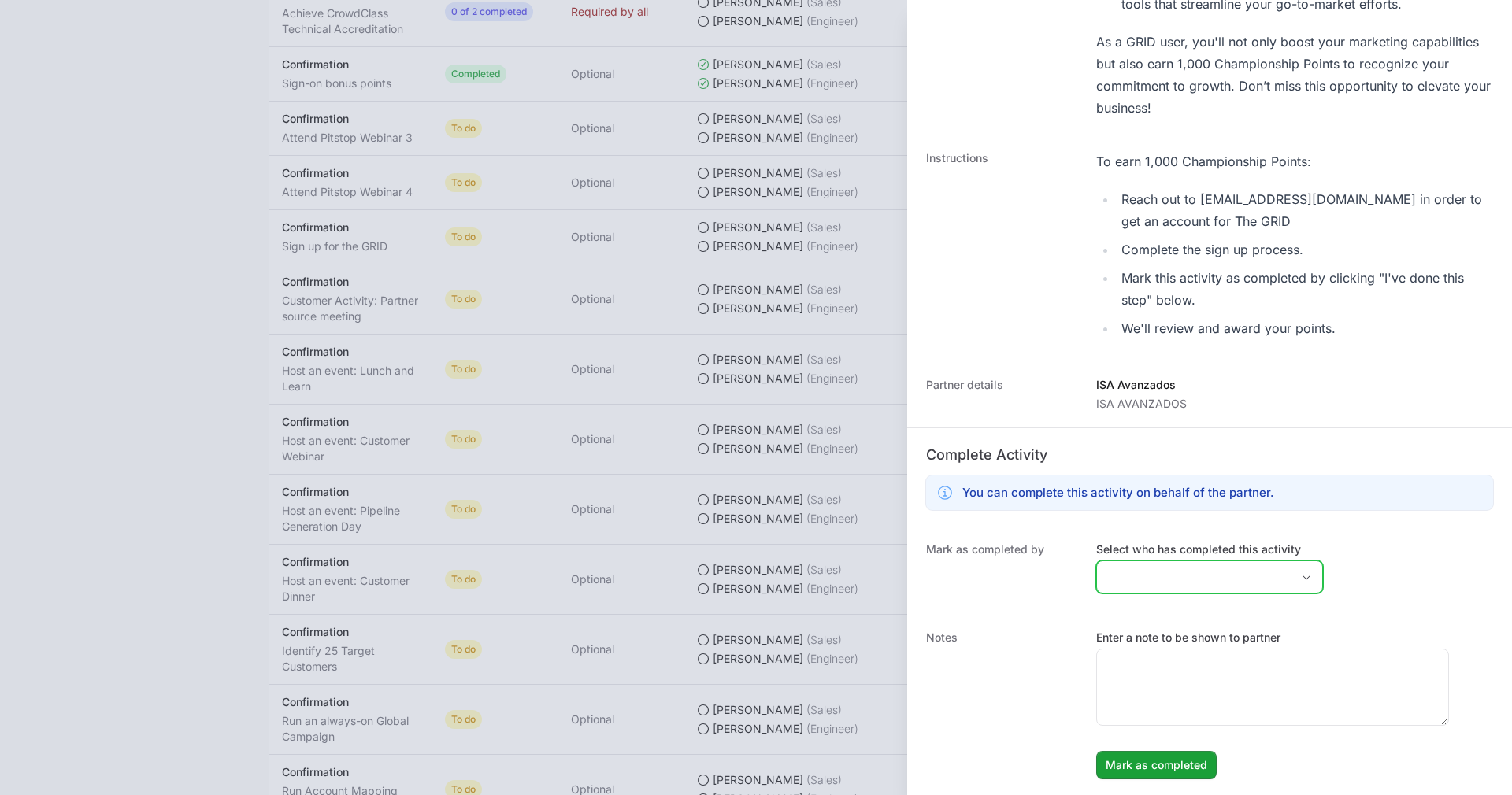
click at [1134, 583] on input "Select who has completed this activity" at bounding box center [1194, 577] width 194 height 32
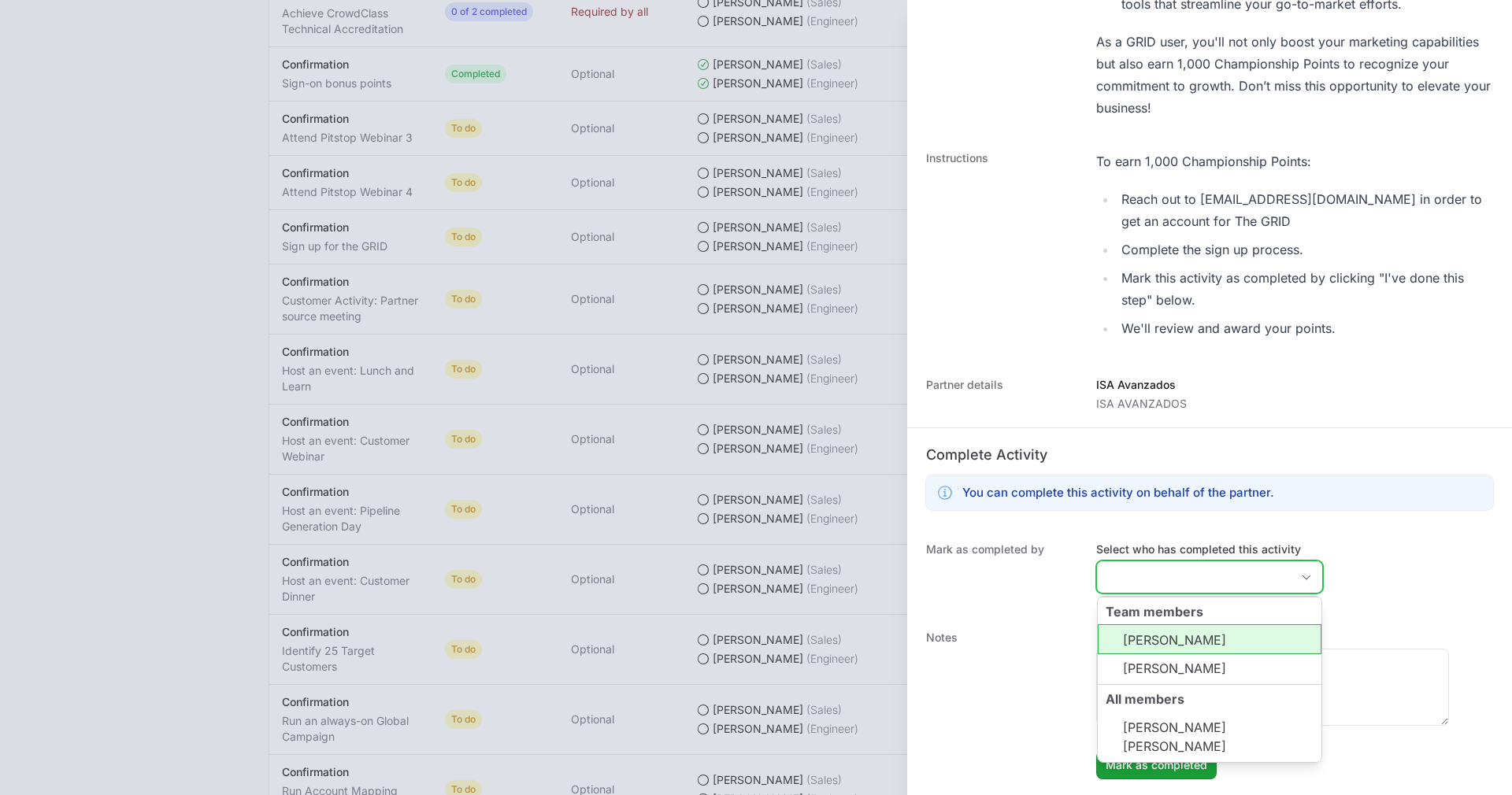
click at [1158, 635] on li "[PERSON_NAME]" at bounding box center [1209, 639] width 224 height 30
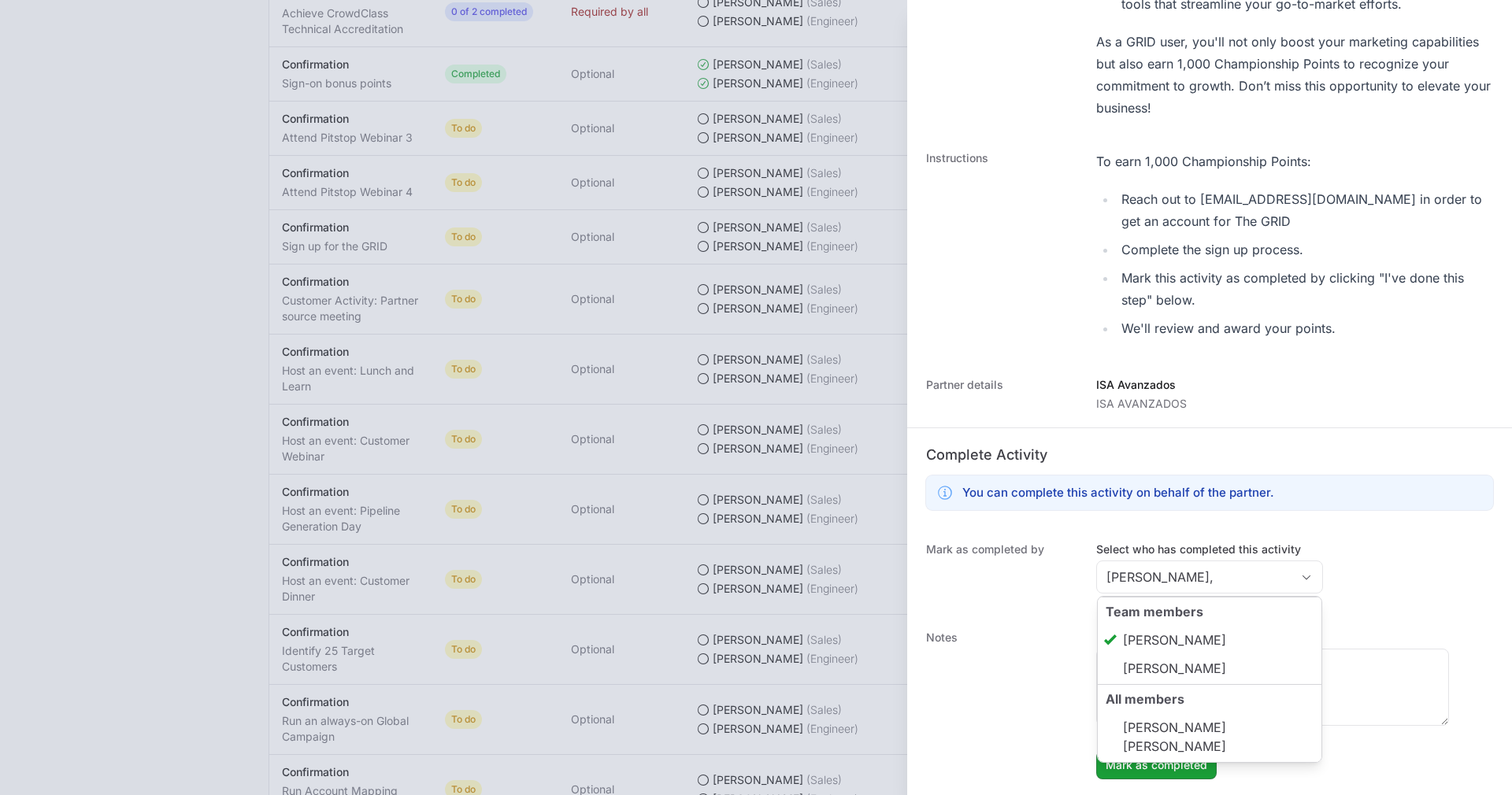
type input "[PERSON_NAME]"
click at [1023, 685] on dt "Notes" at bounding box center [1002, 705] width 151 height 150
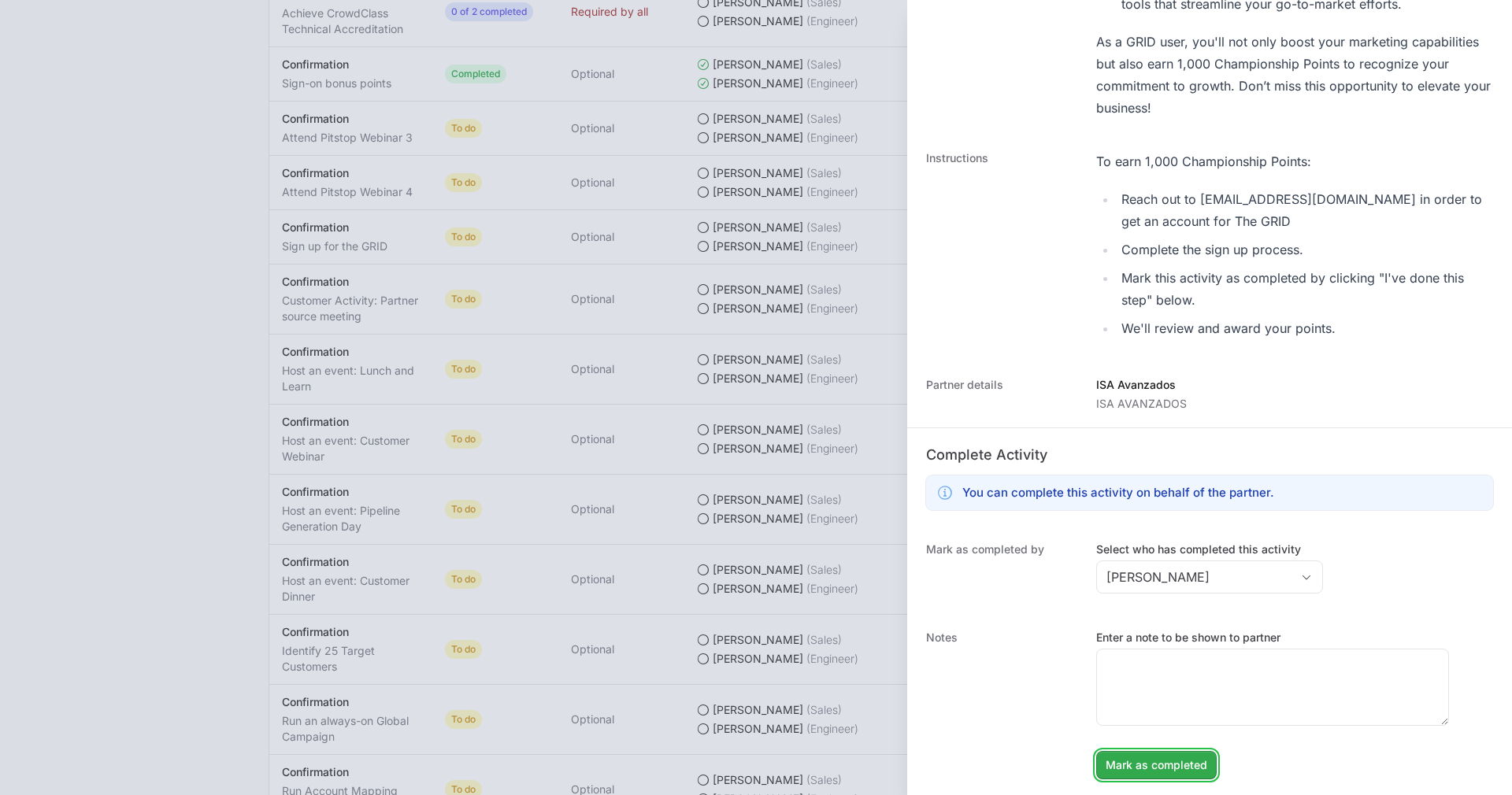
click at [1141, 774] on button "Mark as completed Mark as completed" at bounding box center [1157, 764] width 121 height 28
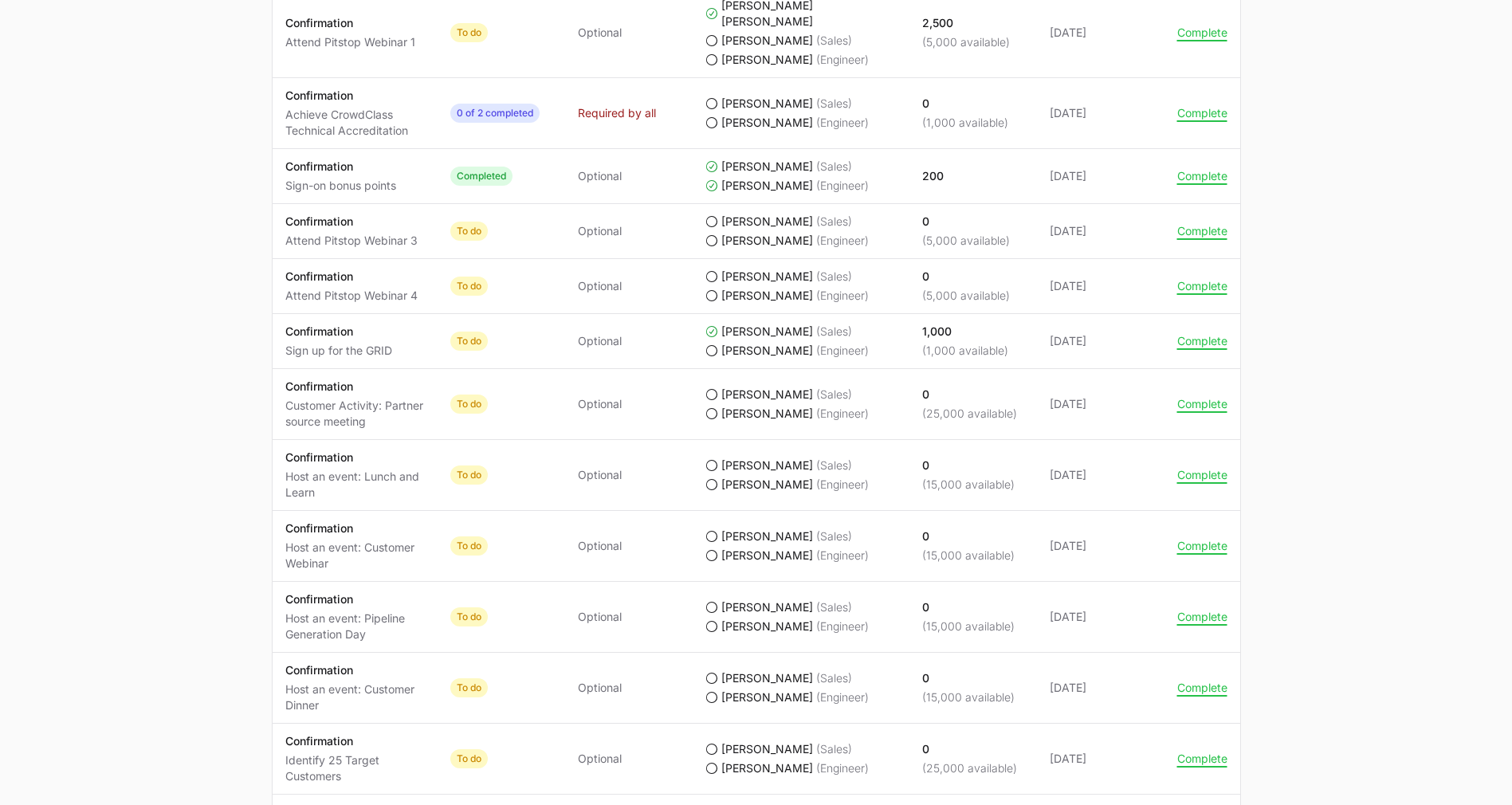
scroll to position [1379, 0]
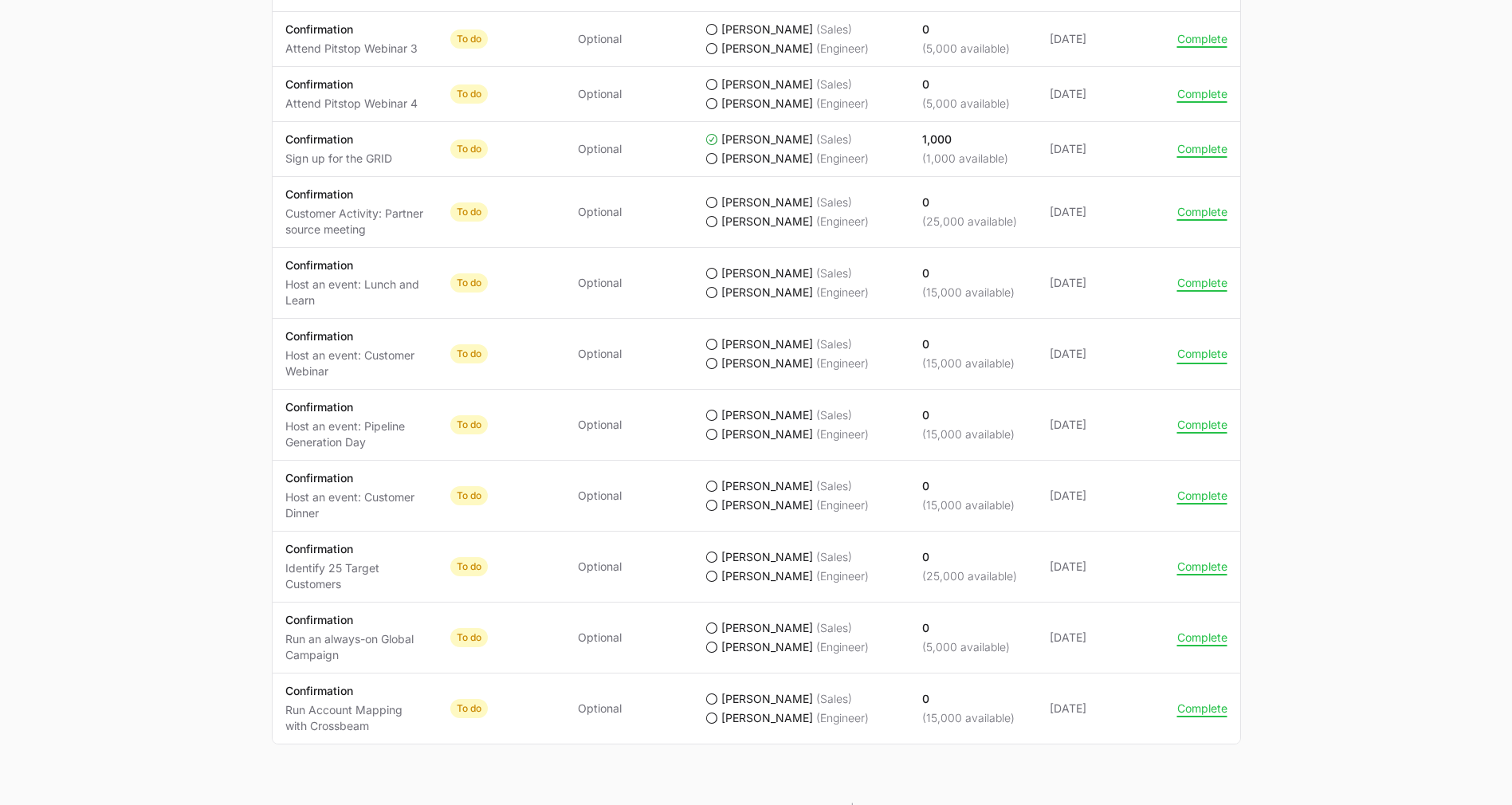
click at [1184, 347] on button "Complete" at bounding box center [1202, 354] width 50 height 15
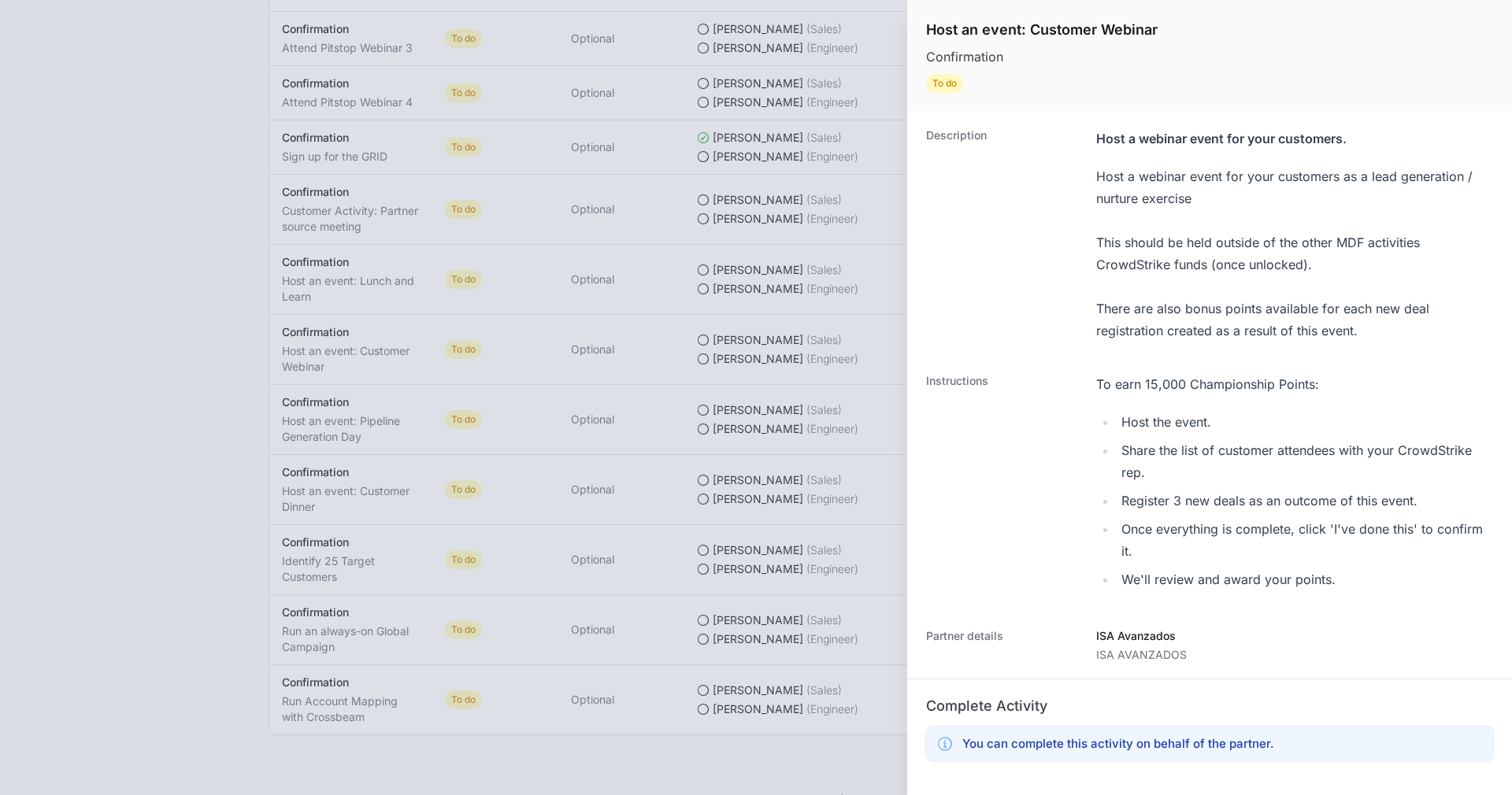
click at [511, 180] on div at bounding box center [756, 398] width 1512 height 795
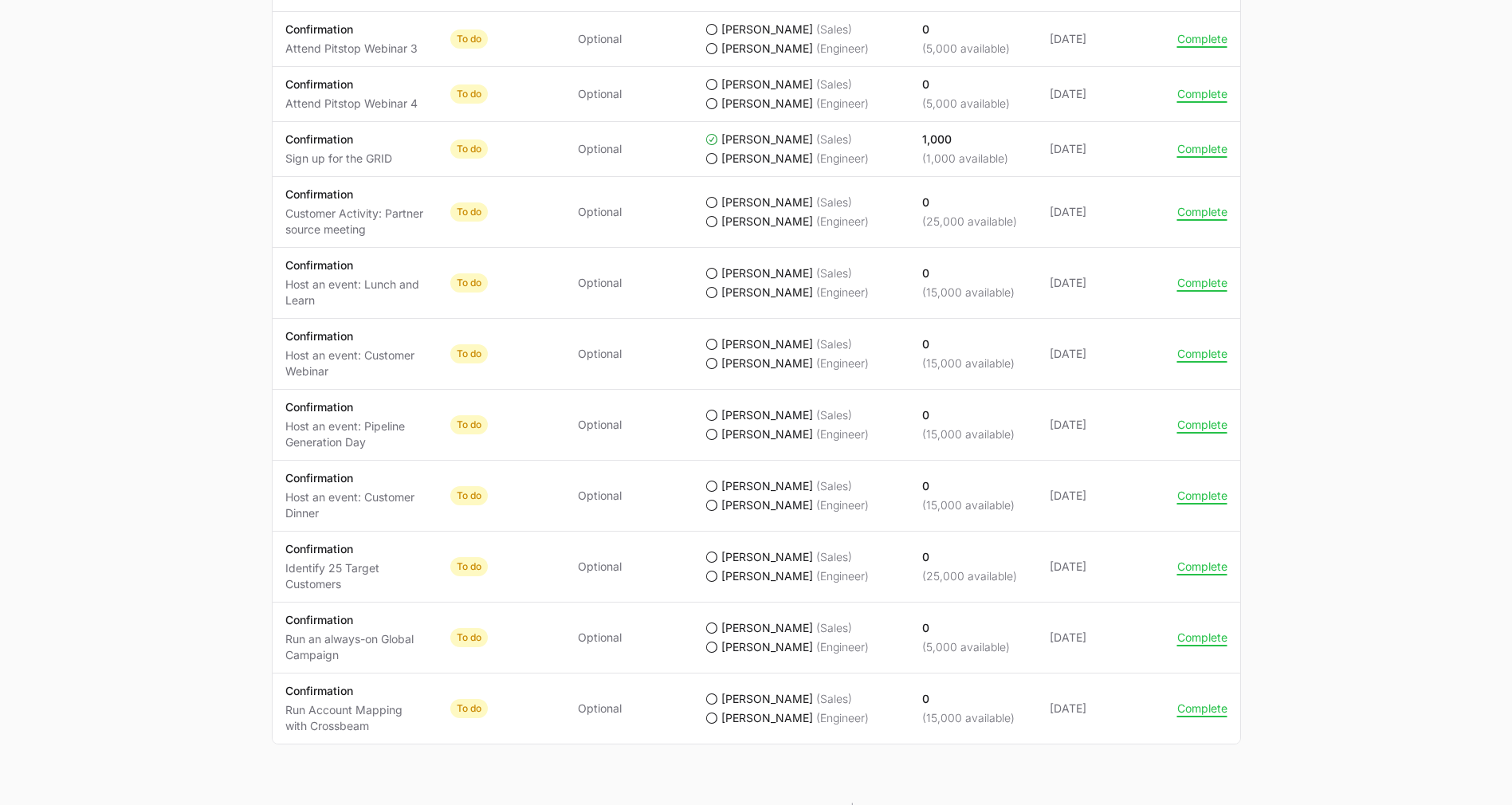
click at [517, 203] on span "To do" at bounding box center [501, 212] width 102 height 19
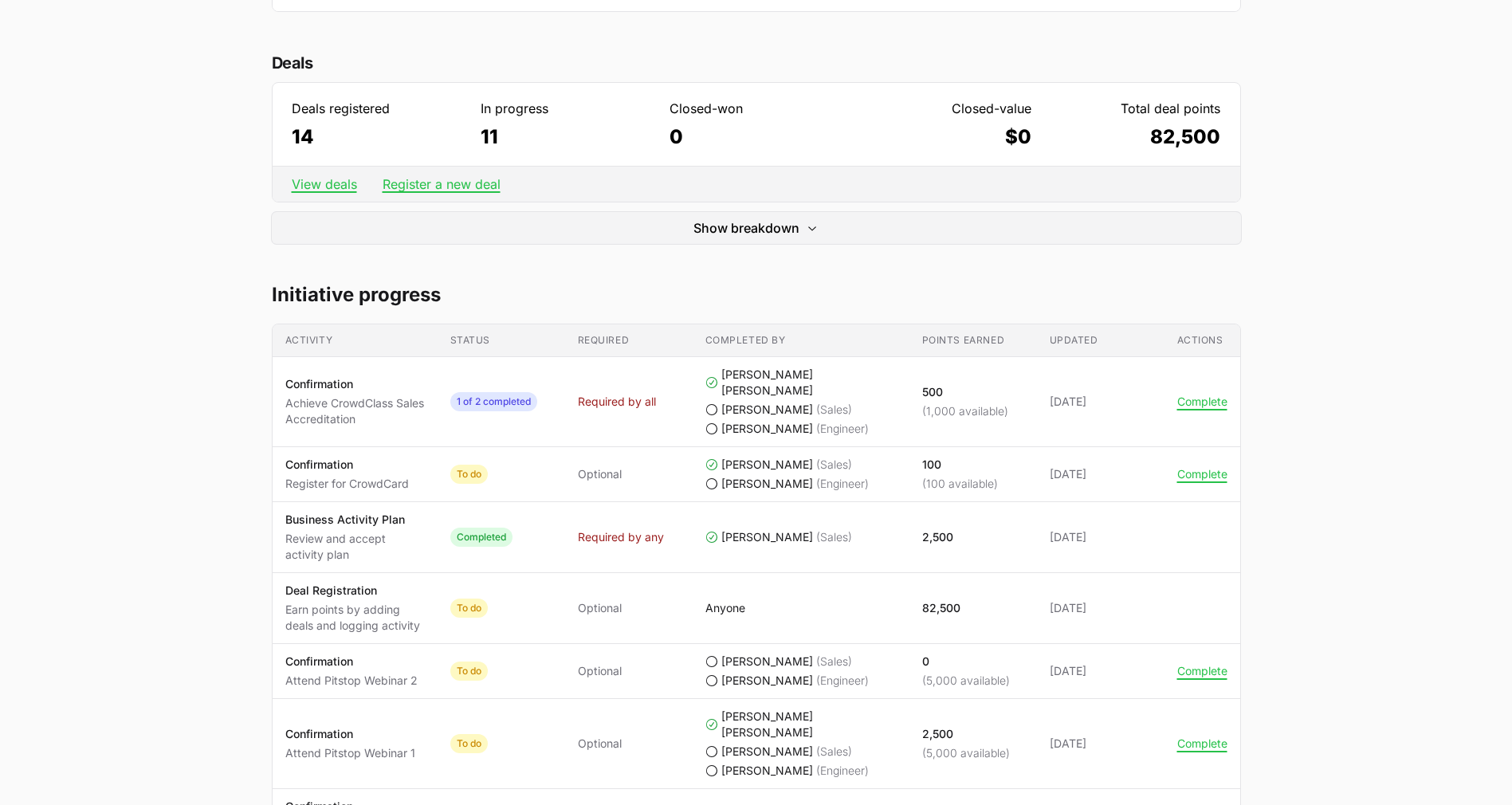
scroll to position [471, 0]
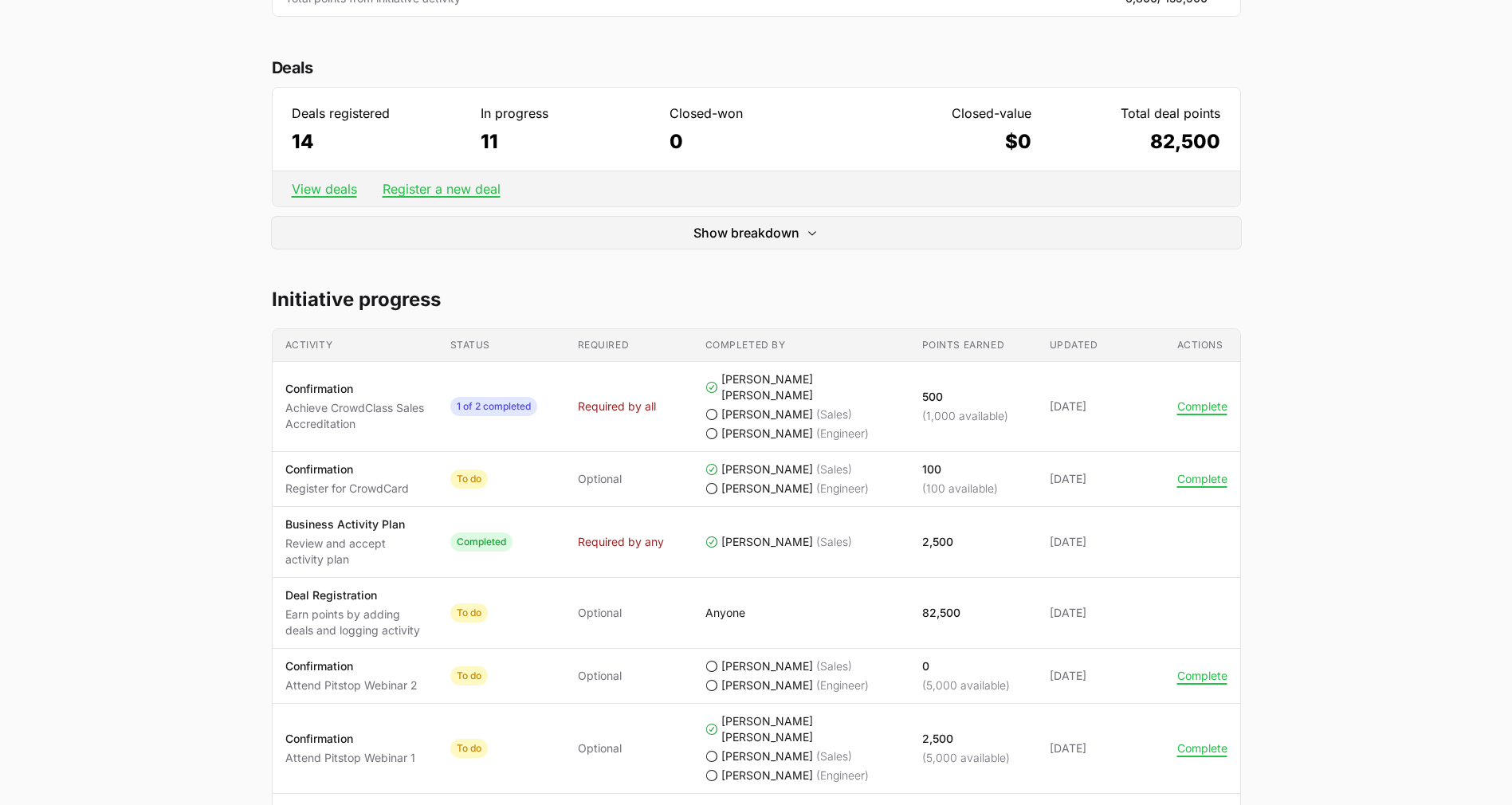
click at [465, 286] on div "Champions 2025 TeamNet ISA AVANZADOS ISA Avanzados [PERSON_NAME], [PERSON_NAME]…" at bounding box center [756, 686] width 1020 height 2007
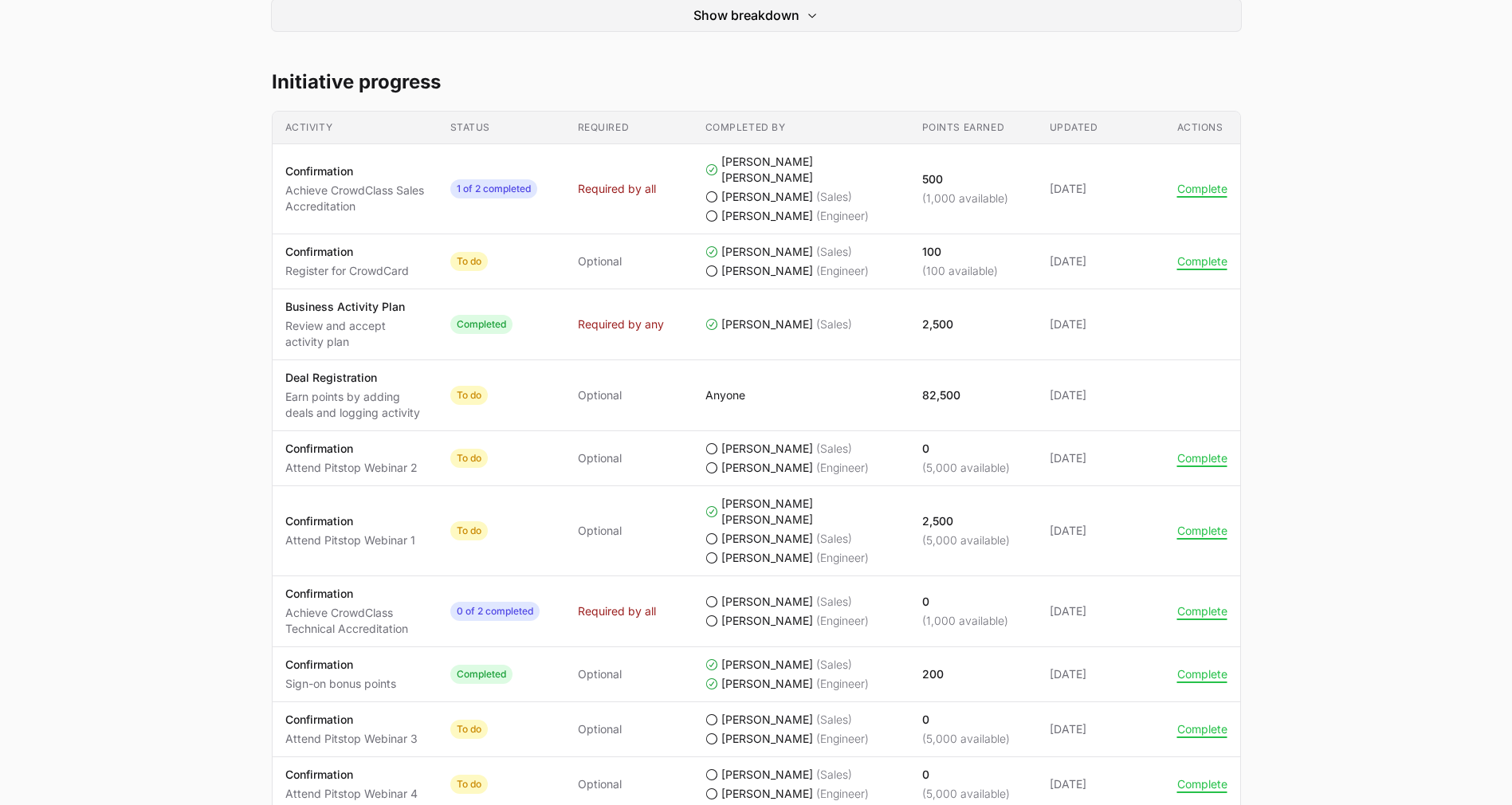
scroll to position [686, 0]
click at [1330, 420] on main "Champions 2025 TeamNet ISA AVANZADOS ISA Avanzados [PERSON_NAME], [PERSON_NAME]…" at bounding box center [756, 471] width 1512 height 2007
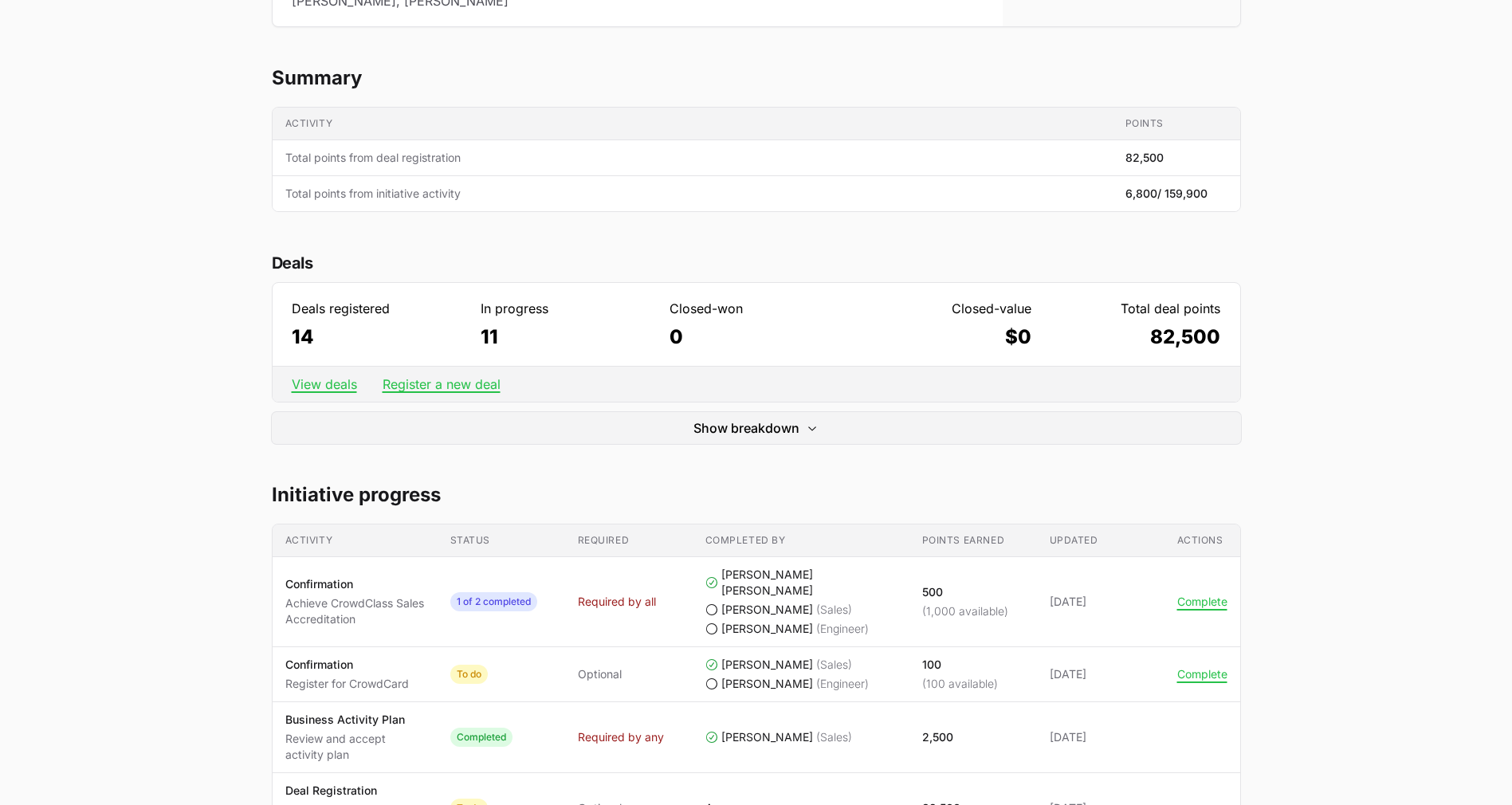
scroll to position [0, 0]
